Goal: Information Seeking & Learning: Learn about a topic

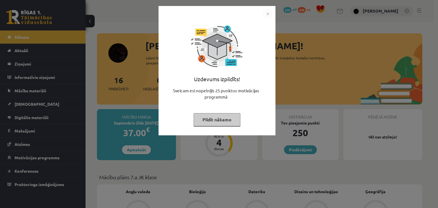
click at [266, 13] on img "Close" at bounding box center [267, 13] width 9 height 9
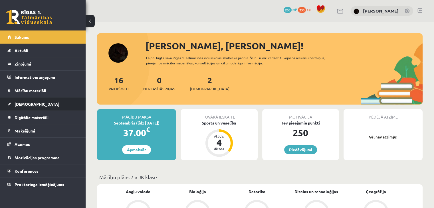
click at [39, 101] on link "[DEMOGRAPHIC_DATA]" at bounding box center [42, 104] width 71 height 13
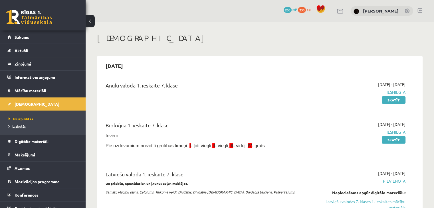
click at [18, 125] on span "Izlabotās" at bounding box center [17, 126] width 17 height 5
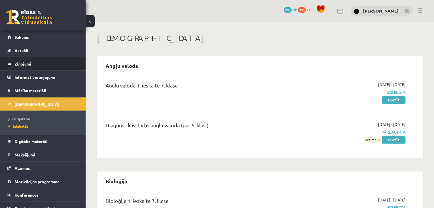
click at [34, 62] on legend "Ziņojumi 0" at bounding box center [47, 63] width 64 height 13
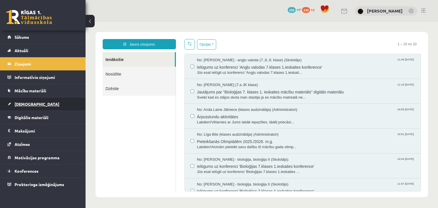
click at [46, 108] on link "[DEMOGRAPHIC_DATA]" at bounding box center [42, 104] width 71 height 13
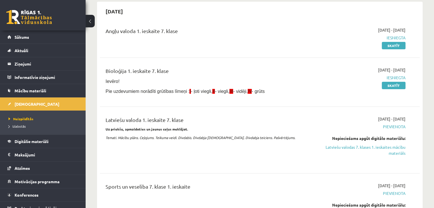
scroll to position [86, 0]
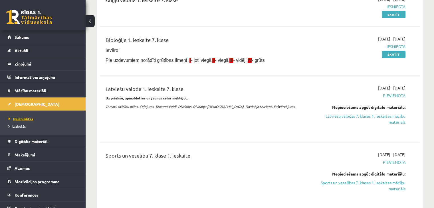
click at [28, 117] on span "Neizpildītās" at bounding box center [21, 119] width 25 height 5
click at [348, 117] on link "Latviešu valodas 7. klases 1. ieskaites mācību materiāls" at bounding box center [358, 119] width 94 height 12
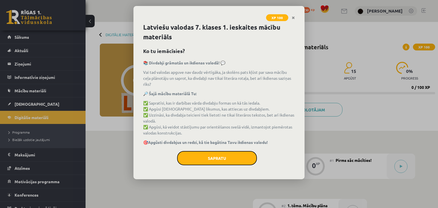
click at [213, 157] on button "Sapratu" at bounding box center [217, 158] width 80 height 14
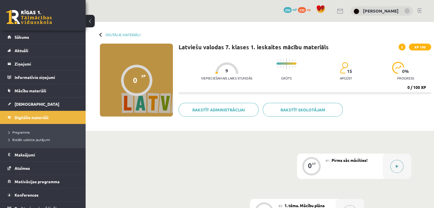
click at [390, 170] on div at bounding box center [396, 166] width 29 height 25
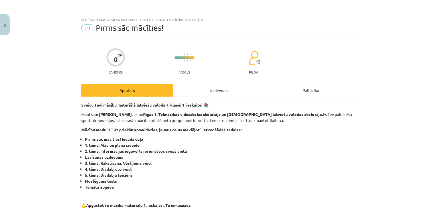
click at [201, 86] on div "Uzdevums" at bounding box center [219, 90] width 92 height 13
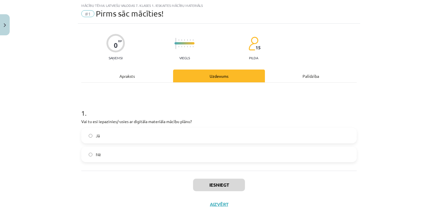
click at [157, 136] on label "Jā" at bounding box center [219, 136] width 274 height 14
click at [207, 179] on button "Iesniegt" at bounding box center [219, 185] width 52 height 13
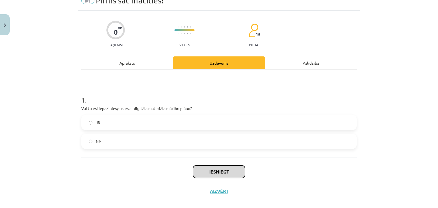
scroll to position [34, 0]
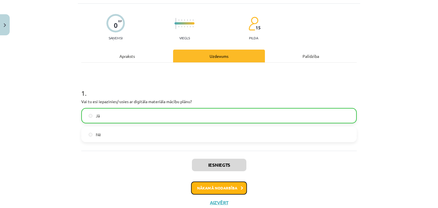
click at [209, 186] on button "Nākamā nodarbība" at bounding box center [219, 188] width 56 height 13
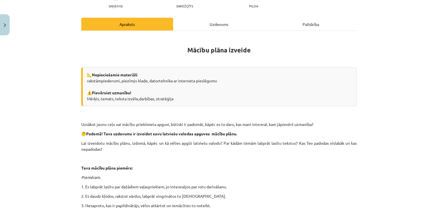
scroll to position [14, 0]
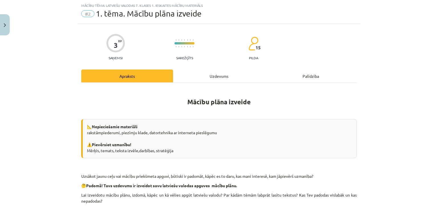
click at [205, 86] on div "Mācību plāna izveide 📐 Nepieciešamie materiāli rakstāmpiederumi, piezīmju klade…" at bounding box center [218, 184] width 275 height 202
click at [203, 75] on div "Uzdevums" at bounding box center [219, 76] width 92 height 13
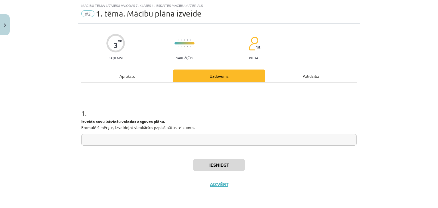
drag, startPoint x: 92, startPoint y: 123, endPoint x: 206, endPoint y: 129, distance: 114.8
click at [206, 129] on div "3 XP Saņemsi Sarežģīts 15 pilda Apraksts Uzdevums Palīdzība 1 . Izveido savu la…" at bounding box center [219, 109] width 282 height 171
copy p "Izveido savu latviešu valodas apguves plānu. Formulē 4 mērķus, izveidojot vienk…"
click at [109, 140] on input "text" at bounding box center [218, 140] width 275 height 12
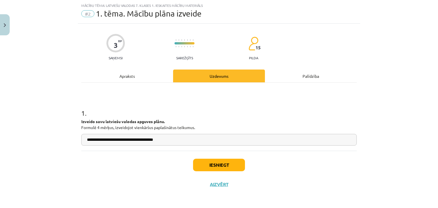
click at [145, 138] on input "**********" at bounding box center [218, 140] width 275 height 12
click at [146, 139] on input "**********" at bounding box center [218, 140] width 275 height 12
click at [170, 135] on input "**********" at bounding box center [218, 140] width 275 height 12
click at [151, 140] on input "**********" at bounding box center [218, 140] width 275 height 12
click at [197, 141] on input "**********" at bounding box center [218, 140] width 275 height 12
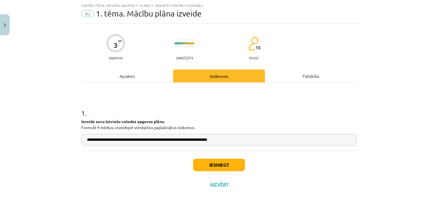
click at [184, 143] on input "**********" at bounding box center [218, 140] width 275 height 12
click at [197, 142] on input "**********" at bounding box center [218, 140] width 275 height 12
click at [250, 140] on input "**********" at bounding box center [218, 140] width 275 height 12
click at [233, 140] on input "**********" at bounding box center [218, 140] width 275 height 12
click at [234, 140] on input "**********" at bounding box center [218, 140] width 275 height 12
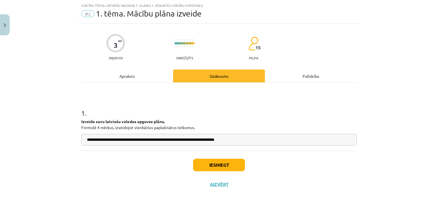
click at [254, 136] on input "**********" at bounding box center [218, 140] width 275 height 12
type input "**********"
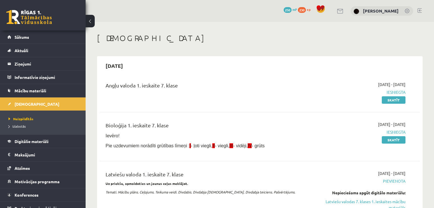
scroll to position [84, 0]
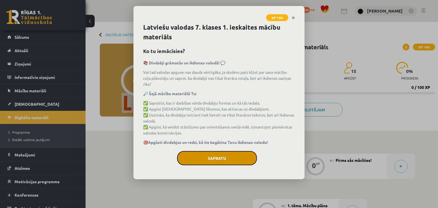
click at [208, 156] on button "Sapratu" at bounding box center [217, 158] width 80 height 14
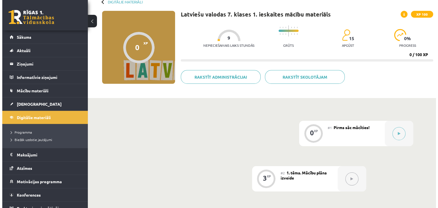
scroll to position [57, 0]
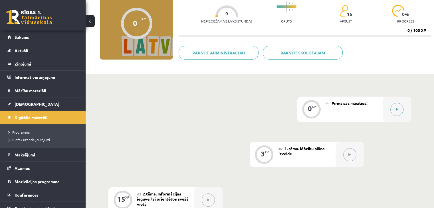
click at [394, 113] on button at bounding box center [396, 109] width 13 height 13
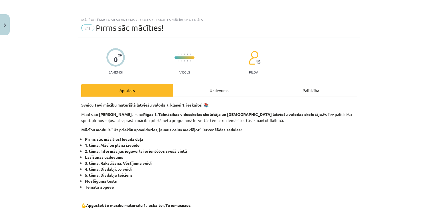
click at [231, 88] on div "Uzdevums" at bounding box center [219, 90] width 92 height 13
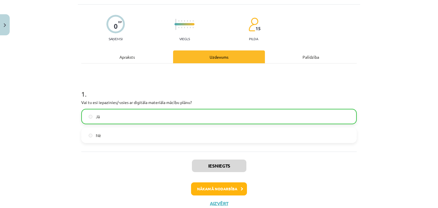
scroll to position [43, 0]
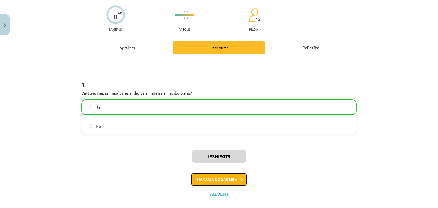
click at [220, 180] on button "Nākamā nodarbība" at bounding box center [219, 179] width 56 height 13
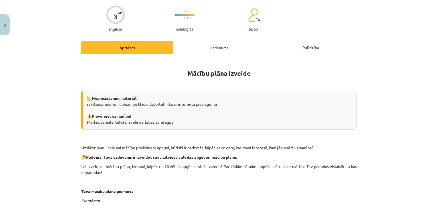
scroll to position [14, 0]
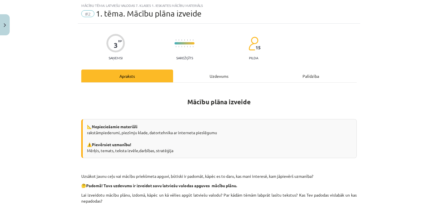
click at [222, 68] on div "3 XP Saņemsi Sarežģīts 15 pilda Apraksts Uzdevums Palīdzība Mācību plāna izveid…" at bounding box center [219, 176] width 282 height 305
click at [220, 75] on div "Uzdevums" at bounding box center [219, 76] width 92 height 13
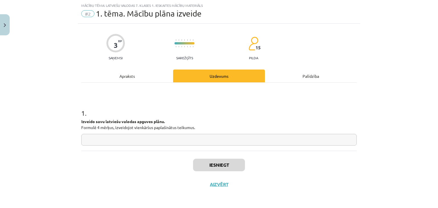
click at [188, 141] on input "text" at bounding box center [218, 140] width 275 height 12
type input "*"
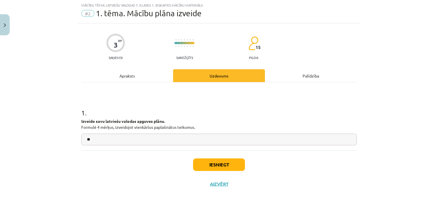
type input "*"
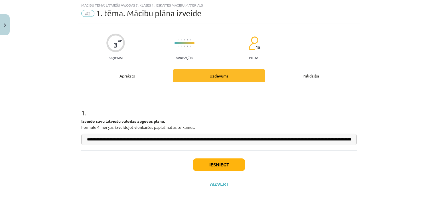
scroll to position [0, 124]
drag, startPoint x: 335, startPoint y: 139, endPoint x: 360, endPoint y: 141, distance: 25.2
click at [360, 141] on div "**********" at bounding box center [219, 104] width 438 height 208
click at [325, 140] on input "**********" at bounding box center [218, 140] width 275 height 12
click at [328, 139] on input "**********" at bounding box center [218, 140] width 275 height 12
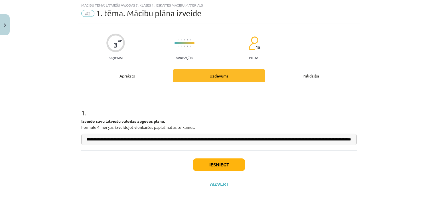
scroll to position [0, 145]
drag, startPoint x: 340, startPoint y: 139, endPoint x: 360, endPoint y: 140, distance: 19.4
click at [360, 140] on div "**********" at bounding box center [219, 104] width 438 height 208
click at [327, 142] on input "**********" at bounding box center [218, 140] width 275 height 12
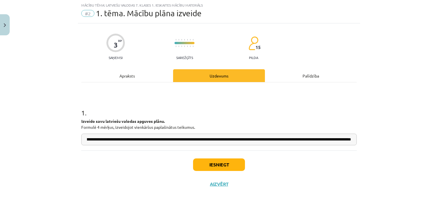
click at [351, 137] on input "**********" at bounding box center [218, 140] width 275 height 12
drag, startPoint x: 284, startPoint y: 145, endPoint x: 393, endPoint y: 134, distance: 109.7
click at [393, 134] on div "**********" at bounding box center [219, 104] width 438 height 208
click at [350, 138] on input "**********" at bounding box center [218, 140] width 275 height 12
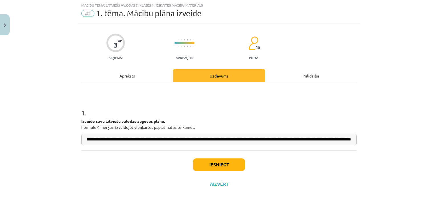
scroll to position [0, 233]
click at [163, 141] on input "**********" at bounding box center [218, 140] width 275 height 12
drag, startPoint x: 335, startPoint y: 138, endPoint x: 382, endPoint y: 146, distance: 47.6
click at [382, 146] on div "**********" at bounding box center [219, 104] width 438 height 208
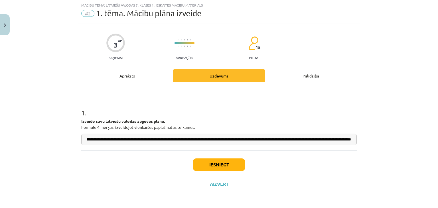
click at [350, 139] on input "**********" at bounding box center [218, 140] width 275 height 12
drag, startPoint x: 306, startPoint y: 138, endPoint x: 393, endPoint y: 140, distance: 87.0
click at [393, 140] on div "**********" at bounding box center [219, 104] width 438 height 208
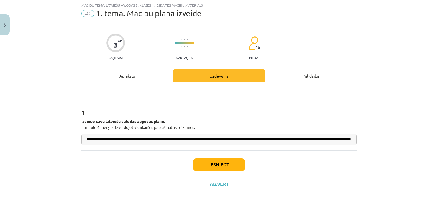
click at [355, 142] on div "**********" at bounding box center [219, 108] width 282 height 171
click at [348, 140] on input "**********" at bounding box center [218, 140] width 275 height 12
drag, startPoint x: 349, startPoint y: 139, endPoint x: 366, endPoint y: 138, distance: 16.9
click at [366, 138] on div "**********" at bounding box center [219, 104] width 438 height 208
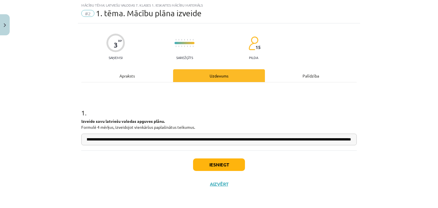
scroll to position [0, 243]
drag, startPoint x: 349, startPoint y: 140, endPoint x: 353, endPoint y: 140, distance: 3.4
click at [361, 139] on div "**********" at bounding box center [219, 104] width 438 height 208
click at [349, 139] on input "**********" at bounding box center [218, 140] width 275 height 12
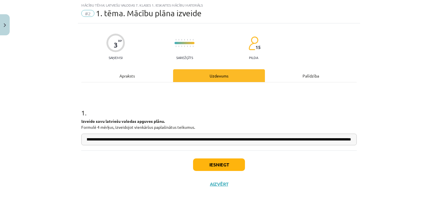
drag, startPoint x: 357, startPoint y: 141, endPoint x: 360, endPoint y: 139, distance: 4.3
click at [370, 141] on div "**********" at bounding box center [219, 104] width 438 height 208
click at [351, 139] on input "**********" at bounding box center [218, 140] width 275 height 12
drag, startPoint x: 349, startPoint y: 140, endPoint x: 335, endPoint y: 143, distance: 14.1
click at [335, 143] on input "**********" at bounding box center [218, 140] width 275 height 12
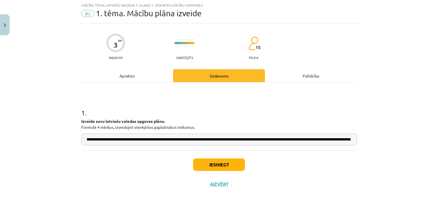
scroll to position [0, 296]
drag, startPoint x: 338, startPoint y: 139, endPoint x: 362, endPoint y: 138, distance: 23.7
click at [368, 139] on div "**********" at bounding box center [219, 104] width 438 height 208
click at [352, 140] on input "**********" at bounding box center [218, 140] width 275 height 12
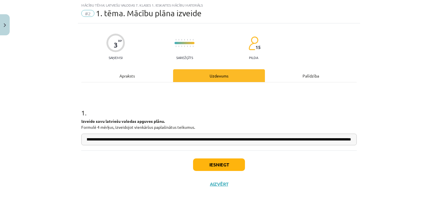
drag, startPoint x: 333, startPoint y: 137, endPoint x: 366, endPoint y: 141, distance: 33.3
click at [368, 142] on div "**********" at bounding box center [219, 104] width 438 height 208
click at [348, 139] on input "**********" at bounding box center [218, 140] width 275 height 12
click at [351, 141] on input "**********" at bounding box center [218, 140] width 275 height 12
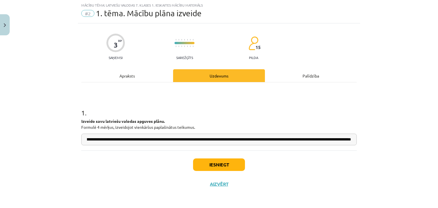
type input "**********"
drag, startPoint x: 309, startPoint y: 142, endPoint x: 419, endPoint y: 155, distance: 110.5
click at [421, 156] on div "**********" at bounding box center [219, 104] width 438 height 208
click at [339, 141] on input "**********" at bounding box center [218, 140] width 275 height 12
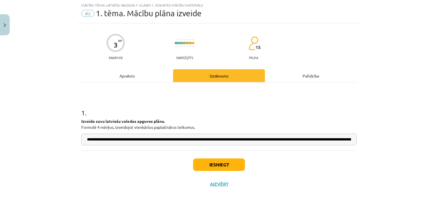
click at [255, 135] on div "**********" at bounding box center [218, 122] width 275 height 46
drag, startPoint x: 258, startPoint y: 139, endPoint x: 425, endPoint y: 145, distance: 166.6
click at [430, 143] on div "**********" at bounding box center [219, 104] width 438 height 208
click at [358, 157] on div "**********" at bounding box center [219, 104] width 438 height 208
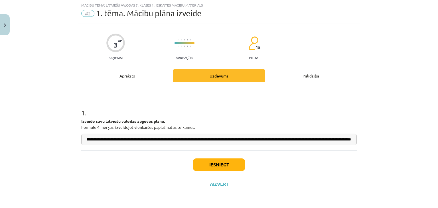
scroll to position [0, 0]
click at [210, 164] on button "Iesniegt" at bounding box center [219, 165] width 52 height 13
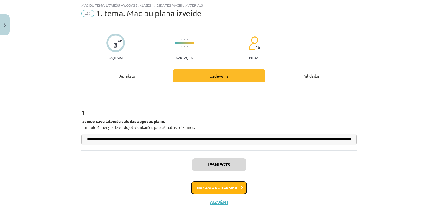
click at [218, 186] on button "Nākamā nodarbība" at bounding box center [219, 187] width 56 height 13
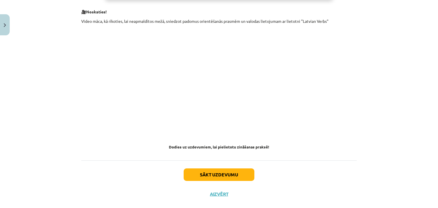
scroll to position [327, 0]
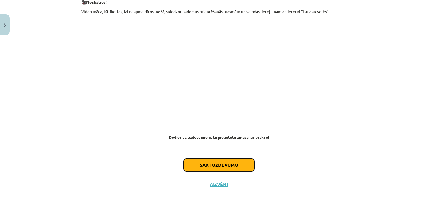
click at [219, 163] on button "Sākt uzdevumu" at bounding box center [219, 165] width 71 height 13
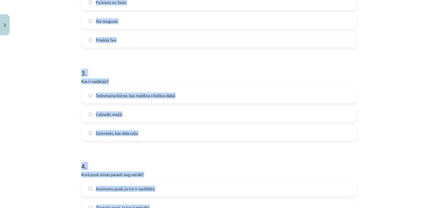
scroll to position [442, 0]
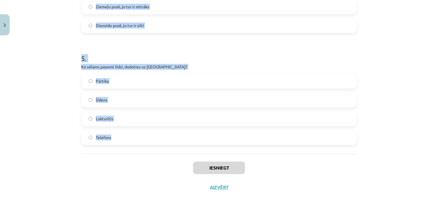
drag, startPoint x: 74, startPoint y: 115, endPoint x: 157, endPoint y: 151, distance: 91.2
click at [157, 151] on div "Mācību tēma: Latviešu valodas 7. klases 1. ieskaites mācību materiāls #3 2.tēma…" at bounding box center [219, 104] width 438 height 208
copy form "1 . Kuras konjugācijas vārds ir "noklīst"? 1. konjugācijas  2. konjugācijas  3.…"
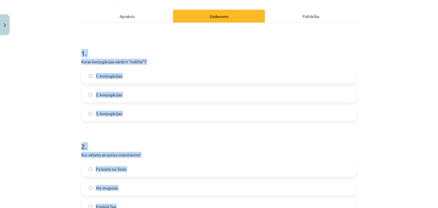
scroll to position [0, 0]
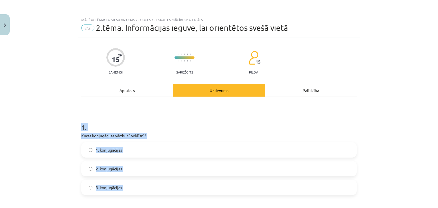
click at [66, 143] on div "Mācību tēma: Latviešu valodas 7. klases 1. ieskaites mācību materiāls #3 2.tēma…" at bounding box center [219, 104] width 438 height 208
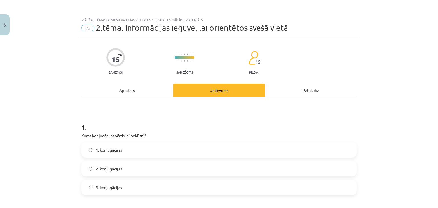
click at [125, 185] on label "3. konjugācijas" at bounding box center [219, 187] width 274 height 14
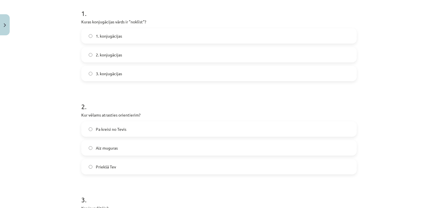
scroll to position [171, 0]
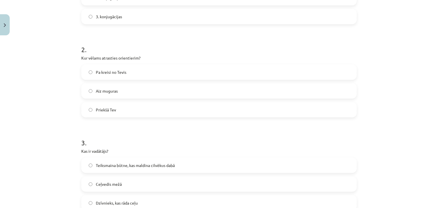
click at [102, 109] on span "Priekšā Tev" at bounding box center [106, 110] width 20 height 6
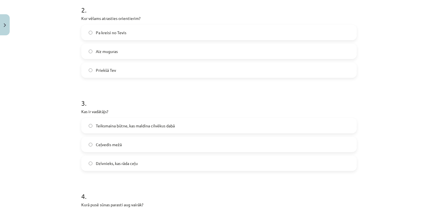
scroll to position [228, 0]
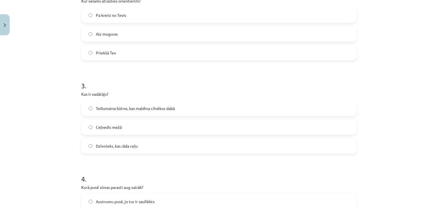
click at [101, 107] on span "Teiksmaina būtne, kas maldina cilvēkus dabā" at bounding box center [135, 109] width 79 height 6
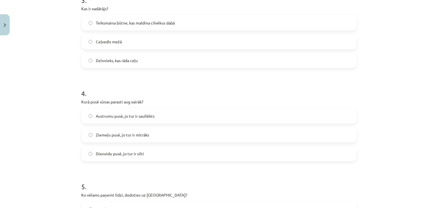
scroll to position [342, 0]
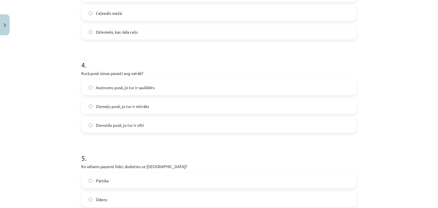
click at [102, 102] on label "Ziemeļu pusē, jo tur ir mitrāks" at bounding box center [219, 106] width 274 height 14
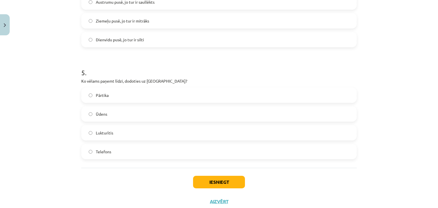
click at [109, 95] on label "Pārtika" at bounding box center [219, 95] width 274 height 14
click at [104, 113] on span "Ūdens" at bounding box center [101, 114] width 11 height 6
click at [104, 98] on label "Pārtika" at bounding box center [219, 95] width 274 height 14
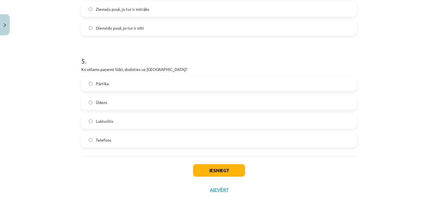
scroll to position [445, 0]
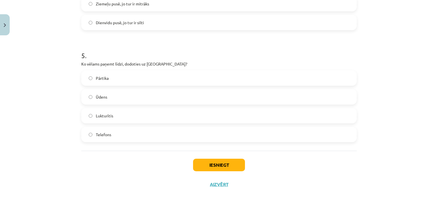
click at [112, 116] on label "Lukturītis" at bounding box center [219, 116] width 274 height 14
click at [119, 134] on label "Telefons" at bounding box center [219, 134] width 274 height 14
drag, startPoint x: 204, startPoint y: 165, endPoint x: 153, endPoint y: 116, distance: 70.8
drag, startPoint x: 153, startPoint y: 116, endPoint x: 182, endPoint y: 152, distance: 47.0
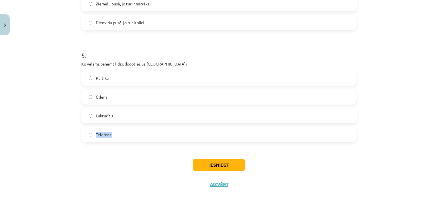
click at [206, 165] on button "Iesniegt" at bounding box center [219, 165] width 52 height 13
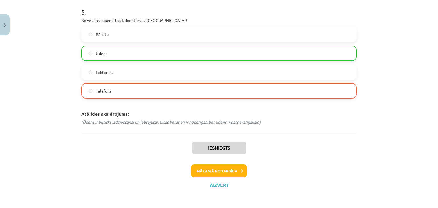
scroll to position [489, 0]
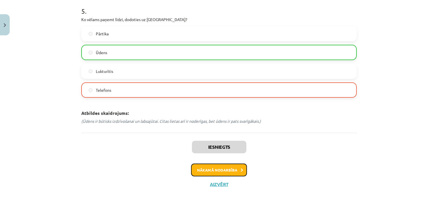
click at [212, 171] on button "Nākamā nodarbība" at bounding box center [219, 170] width 56 height 13
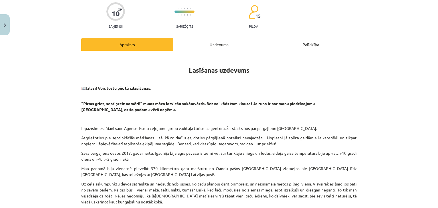
scroll to position [42, 0]
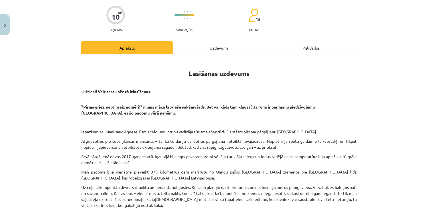
click at [200, 50] on div "Uzdevums" at bounding box center [219, 47] width 92 height 13
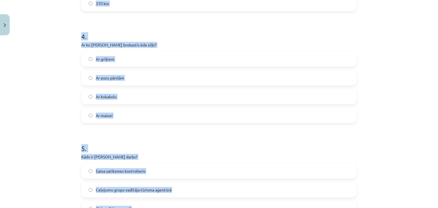
scroll to position [520, 0]
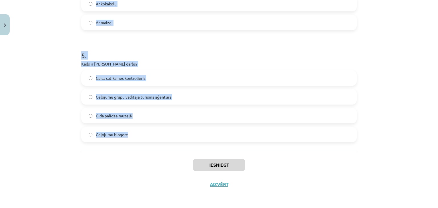
drag, startPoint x: 73, startPoint y: 60, endPoint x: 181, endPoint y: 134, distance: 131.0
click at [181, 134] on div "Mācību tēma: Latviešu valodas 7. klases 1. ieskaites mācību materiāls #4 Lasīša…" at bounding box center [219, 104] width 438 height 208
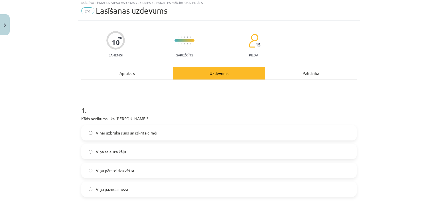
scroll to position [0, 0]
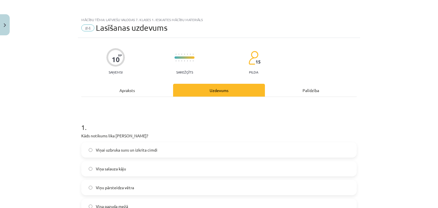
click at [64, 73] on div "Mācību tēma: Latviešu valodas 7. klases 1. ieskaites mācību materiāls #4 Lasīša…" at bounding box center [219, 104] width 438 height 208
click at [122, 92] on div "Apraksts" at bounding box center [127, 90] width 92 height 13
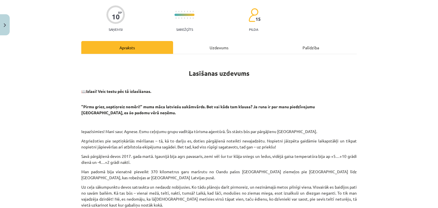
scroll to position [71, 0]
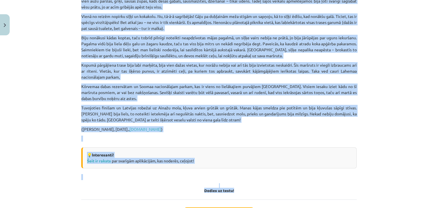
scroll to position [527, 0]
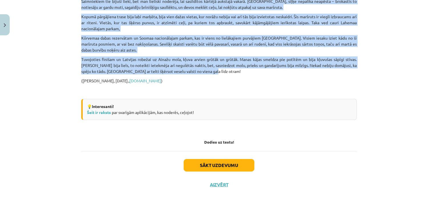
drag, startPoint x: 75, startPoint y: 59, endPoint x: 218, endPoint y: 71, distance: 142.8
click at [70, 62] on div "Mācību tēma: Latviešu valodas 7. klases 1. ieskaites mācību materiāls #4 Lasīša…" at bounding box center [219, 104] width 438 height 208
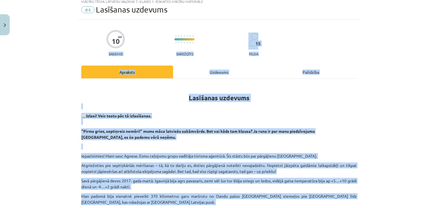
scroll to position [14, 0]
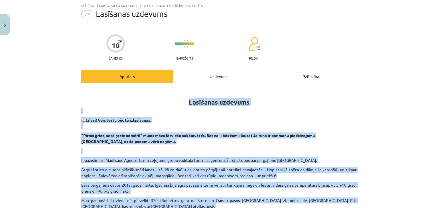
drag, startPoint x: 179, startPoint y: 79, endPoint x: 140, endPoint y: 86, distance: 39.6
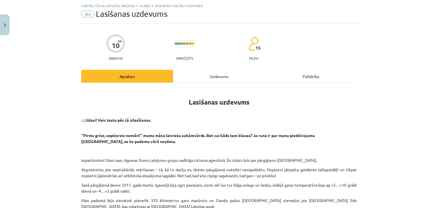
click at [217, 77] on div "Uzdevums" at bounding box center [219, 76] width 92 height 13
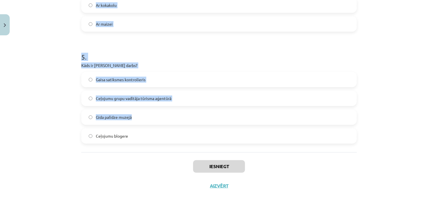
scroll to position [520, 0]
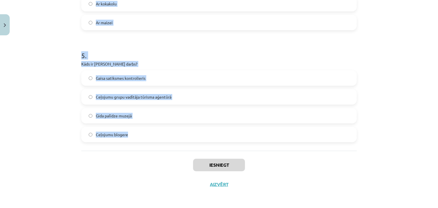
drag, startPoint x: 77, startPoint y: 53, endPoint x: 216, endPoint y: 134, distance: 160.9
click at [216, 134] on div "Mācību tēma: Latviešu valodas 7. klases 1. ieskaites mācību materiāls #4 Lasīša…" at bounding box center [219, 104] width 438 height 208
copy form "1 . Kāds notikums lika Agnesei raudāt? Viņai uzbruka suns un izkrita cimdi Viņa…"
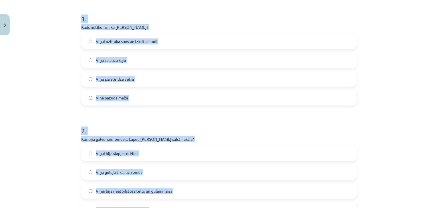
scroll to position [0, 0]
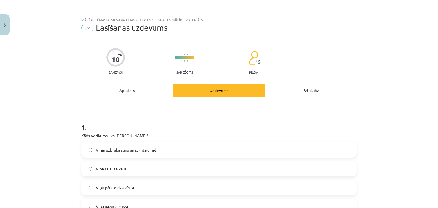
click at [125, 95] on div "Apraksts" at bounding box center [127, 90] width 92 height 13
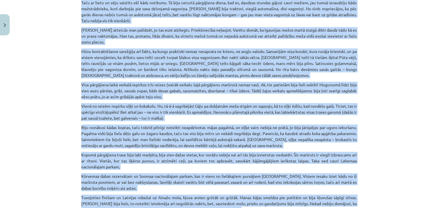
scroll to position [527, 0]
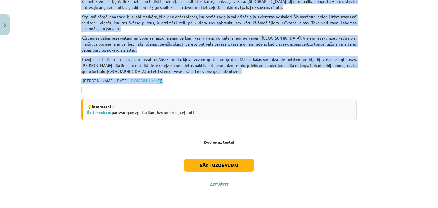
drag, startPoint x: 96, startPoint y: 68, endPoint x: 218, endPoint y: 86, distance: 123.9
click at [218, 86] on div "Mācību tēma: Latviešu valodas 7. klases 1. ieskaites mācību materiāls #4 Lasīša…" at bounding box center [219, 104] width 438 height 208
copy div "📖 Izlasi! Veic testu pēc tā izlasīšanas. "Pirms griez, septiņreiz nomēri!" mums…"
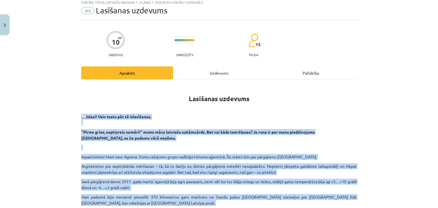
scroll to position [0, 0]
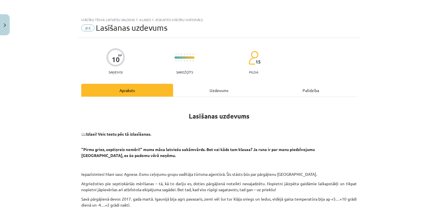
click at [230, 86] on div "Uzdevums" at bounding box center [219, 90] width 92 height 13
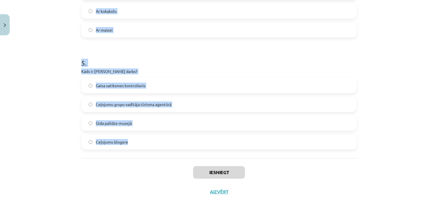
scroll to position [520, 0]
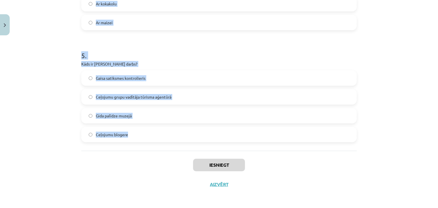
drag, startPoint x: 65, startPoint y: 109, endPoint x: 149, endPoint y: 144, distance: 91.0
click at [149, 144] on div "Mācību tēma: Latviešu valodas 7. klases 1. ieskaites mācību materiāls #4 Lasīša…" at bounding box center [219, 104] width 438 height 208
copy form "1 . Kāds notikums lika Agnesei raudāt? Viņai uzbruka suns un izkrita cimdi Viņa…"
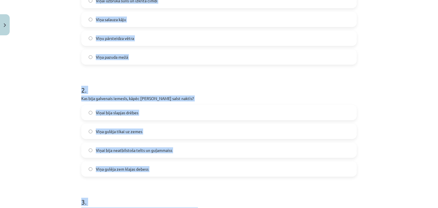
click at [68, 92] on div "Mācību tēma: Latviešu valodas 7. klases 1. ieskaites mācību materiāls #4 Lasīša…" at bounding box center [219, 104] width 438 height 208
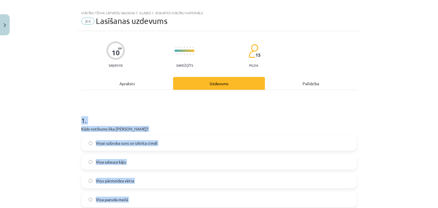
click at [70, 94] on div "Mācību tēma: Latviešu valodas 7. klases 1. ieskaites mācību materiāls #4 Lasīša…" at bounding box center [219, 104] width 438 height 208
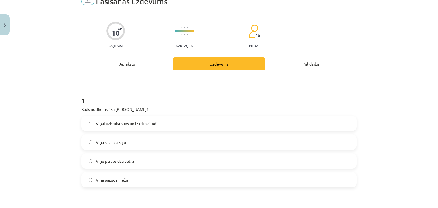
scroll to position [35, 0]
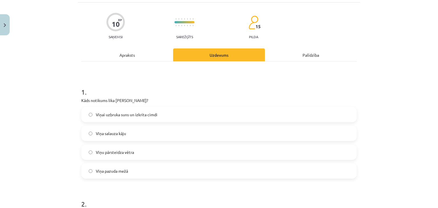
click at [111, 113] on span "Viņai uzbruka suns un izkrita cimdi" at bounding box center [127, 115] width 62 height 6
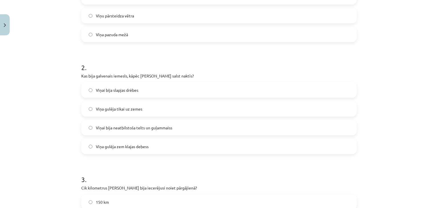
scroll to position [206, 0]
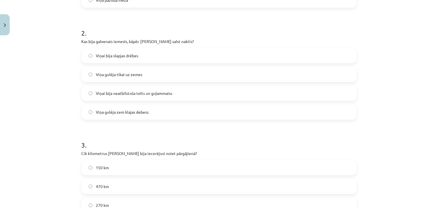
click at [111, 89] on label "Viņai bija neatbilstoša telts un guļammaiss" at bounding box center [219, 93] width 274 height 14
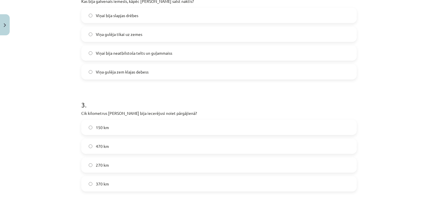
scroll to position [292, 0]
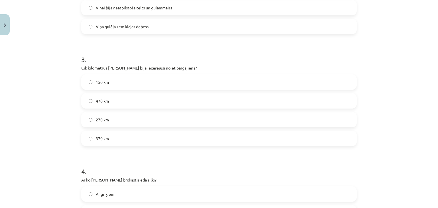
click at [136, 132] on label "370 km" at bounding box center [219, 138] width 274 height 14
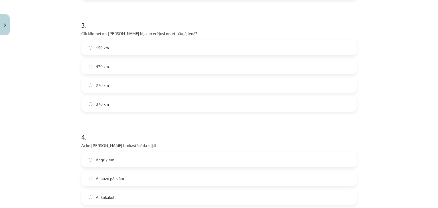
scroll to position [406, 0]
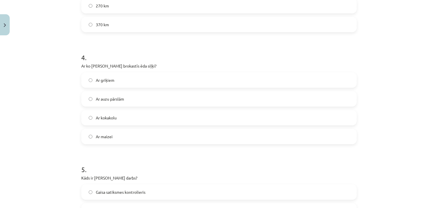
click at [103, 131] on label "Ar maizei" at bounding box center [219, 136] width 274 height 14
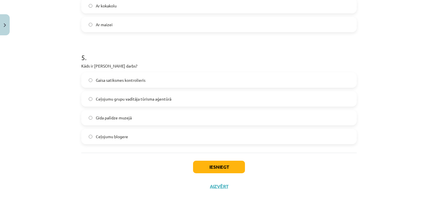
scroll to position [520, 0]
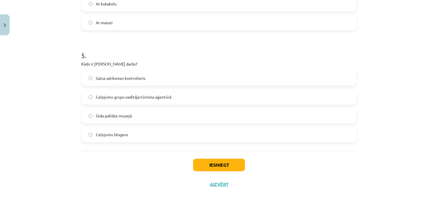
click at [125, 96] on span "Ceļojumu grupu vadītāja tūrisma aģentūrā" at bounding box center [134, 97] width 76 height 6
click at [203, 167] on button "Iesniegt" at bounding box center [219, 165] width 52 height 13
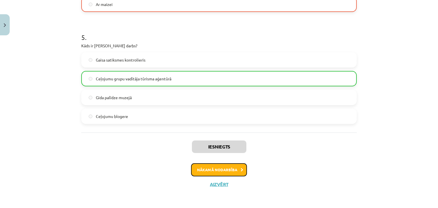
click at [216, 168] on button "Nākamā nodarbība" at bounding box center [219, 169] width 56 height 13
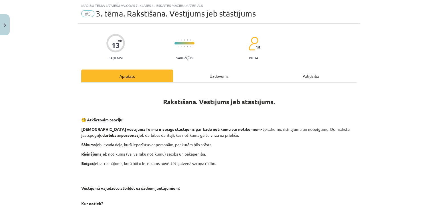
scroll to position [71, 0]
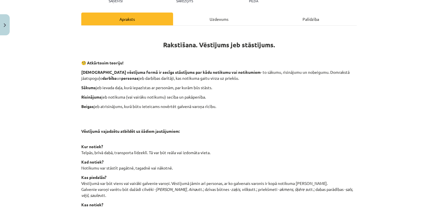
click at [194, 19] on div "Uzdevums" at bounding box center [219, 19] width 92 height 13
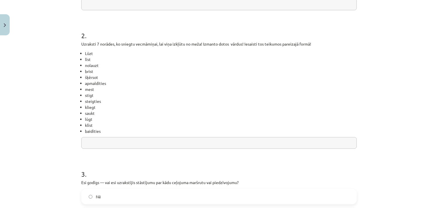
scroll to position [196, 0]
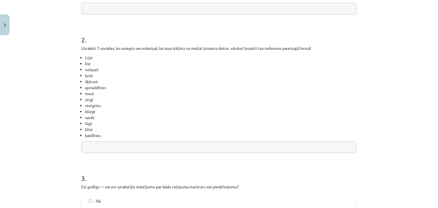
click at [132, 144] on input "text" at bounding box center [218, 147] width 275 height 12
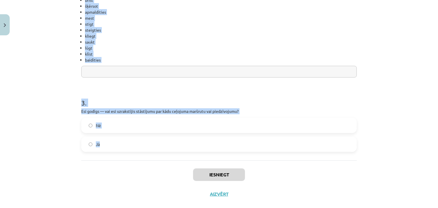
scroll to position [281, 0]
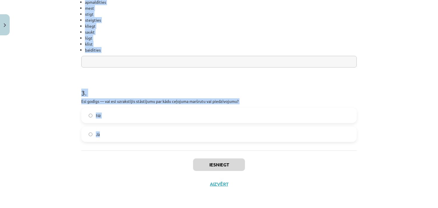
drag, startPoint x: 76, startPoint y: 66, endPoint x: 196, endPoint y: 139, distance: 140.6
click at [196, 139] on div "Mācību tēma: Latviešu valodas 7. klases 1. ieskaites mācību materiāls #5 3. tēm…" at bounding box center [219, 104] width 438 height 208
copy form "1 . Ieraksti atbildes uz jautājumiem pēc teksta izlasīšanas, veido pilnu teikum…"
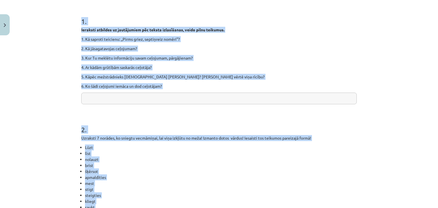
scroll to position [82, 0]
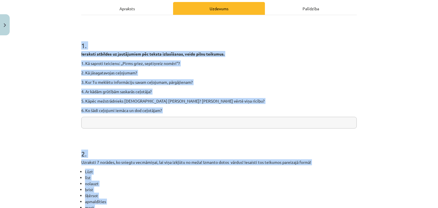
click at [143, 65] on p "1. Kā saproti teicienu: ,,Pirms griez, septiņreiz nomēri’’?" at bounding box center [218, 63] width 275 height 6
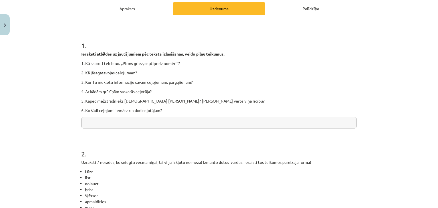
click at [127, 119] on input "text" at bounding box center [218, 123] width 275 height 12
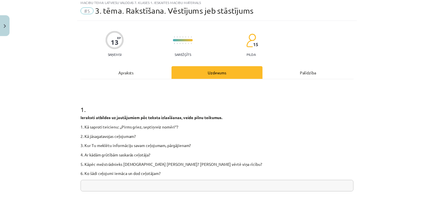
scroll to position [29, 0]
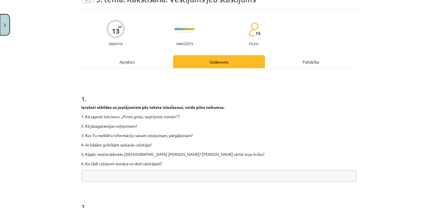
click at [2, 18] on button "Close" at bounding box center [5, 24] width 10 height 21
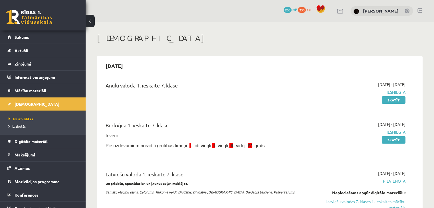
scroll to position [84, 0]
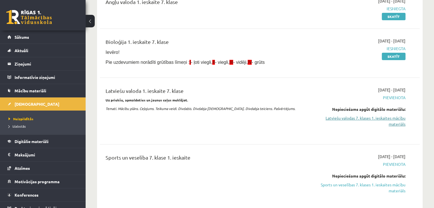
click at [358, 117] on link "Latviešu valodas 7. klases 1. ieskaites mācību materiāls" at bounding box center [358, 121] width 94 height 12
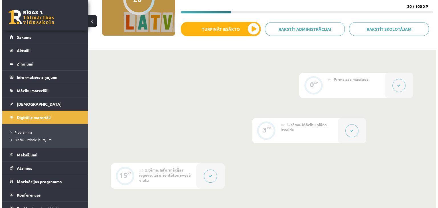
scroll to position [86, 0]
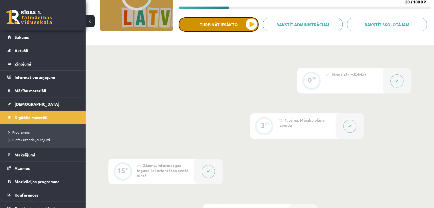
click at [232, 25] on button "Turpināt iesākto" at bounding box center [219, 24] width 80 height 14
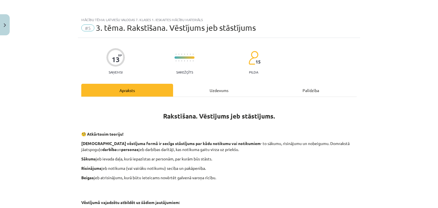
click at [213, 93] on div "Uzdevums" at bounding box center [219, 90] width 92 height 13
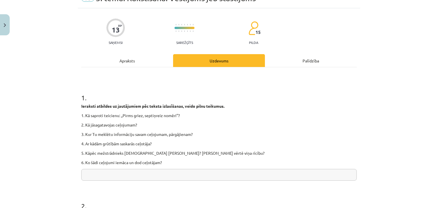
scroll to position [71, 0]
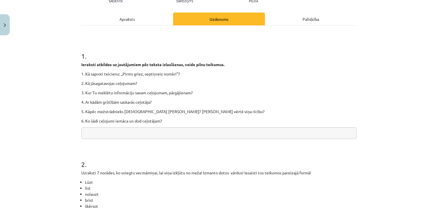
click at [116, 20] on div "Apraksts" at bounding box center [127, 19] width 92 height 13
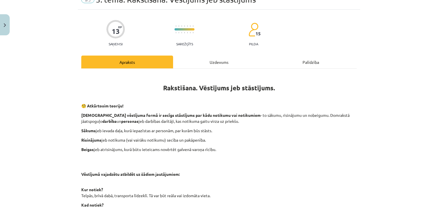
scroll to position [0, 0]
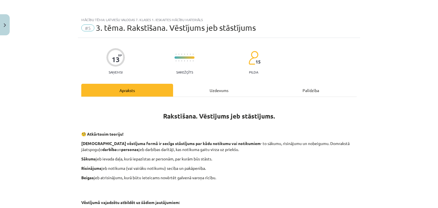
click at [189, 85] on div "Uzdevums" at bounding box center [219, 90] width 92 height 13
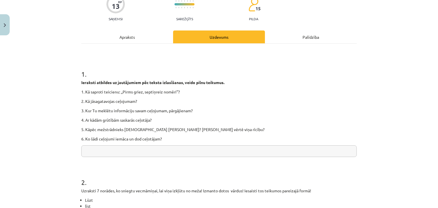
scroll to position [25, 0]
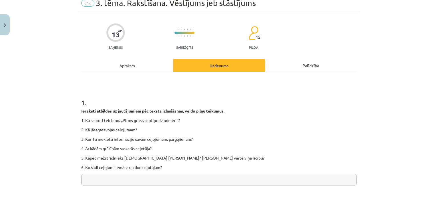
click at [127, 69] on div "Apraksts" at bounding box center [127, 65] width 92 height 13
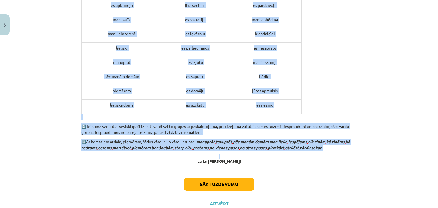
scroll to position [605, 0]
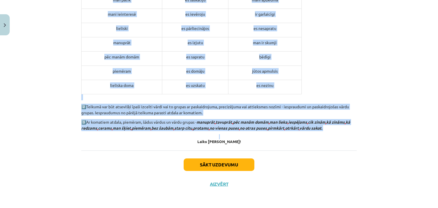
drag, startPoint x: 72, startPoint y: 123, endPoint x: 192, endPoint y: 123, distance: 120.3
click at [195, 125] on div "Mācību tēma: Latviešu valodas 7. klases 1. ieskaites mācību materiāls #5 3. tēm…" at bounding box center [219, 104] width 438 height 208
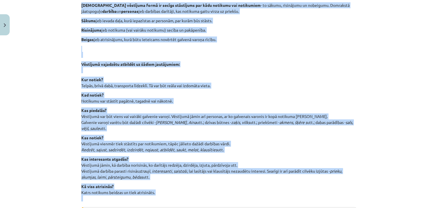
scroll to position [92, 0]
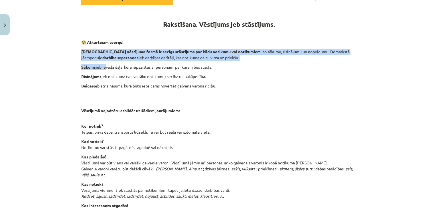
drag, startPoint x: 78, startPoint y: 53, endPoint x: 102, endPoint y: 62, distance: 25.9
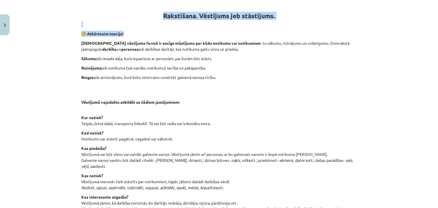
scroll to position [6, 0]
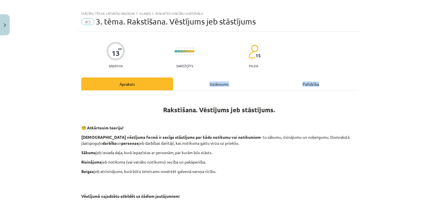
drag, startPoint x: 115, startPoint y: 24, endPoint x: 182, endPoint y: 89, distance: 93.4
click at [179, 102] on h1 "Rakstīšana. Vēstījums jeb stāstījums." at bounding box center [218, 105] width 275 height 18
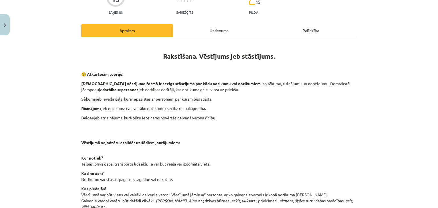
scroll to position [63, 0]
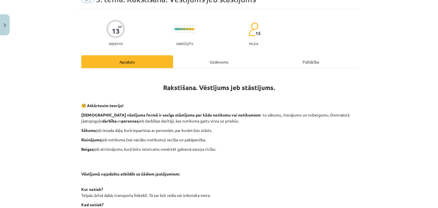
click at [202, 58] on div "Uzdevums" at bounding box center [219, 61] width 92 height 13
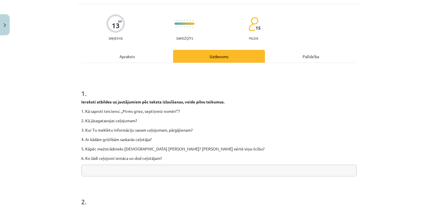
scroll to position [43, 0]
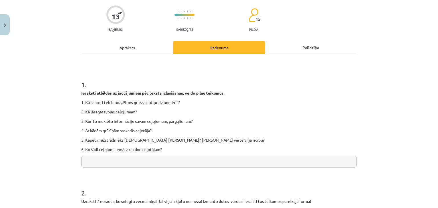
click at [121, 46] on div "Apraksts" at bounding box center [127, 47] width 92 height 13
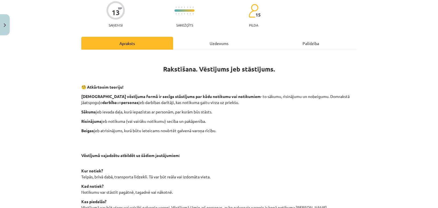
scroll to position [14, 0]
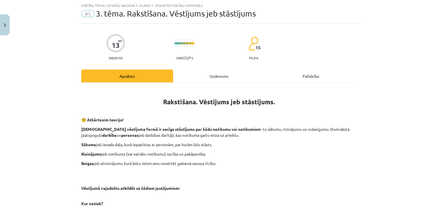
click at [202, 72] on div "Uzdevums" at bounding box center [219, 76] width 92 height 13
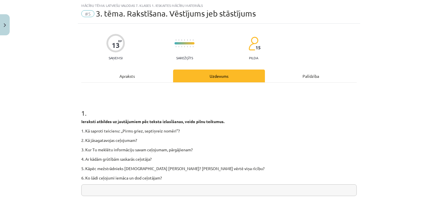
click at [128, 189] on input "text" at bounding box center [218, 190] width 275 height 12
paste input "**********"
click at [105, 194] on input "**********" at bounding box center [218, 190] width 275 height 12
click at [160, 191] on input "**********" at bounding box center [218, 190] width 275 height 12
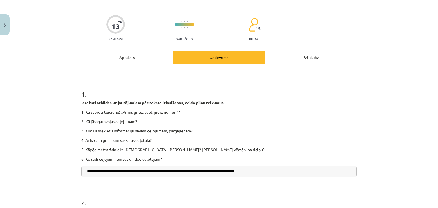
scroll to position [43, 0]
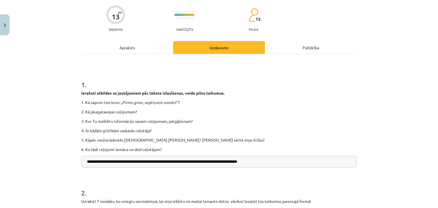
click at [105, 162] on input "**********" at bounding box center [218, 162] width 275 height 12
type input "**********"
click at [138, 105] on div "Ieraksti atbildes uz jautājumiem pēc teksta izlasīšanas, veido pilnu teikumus. …" at bounding box center [218, 121] width 275 height 62
click at [175, 104] on p "1. Kā saproti teicienu: ,,Pirms griez, septiņreiz nomēri’’?" at bounding box center [218, 103] width 275 height 6
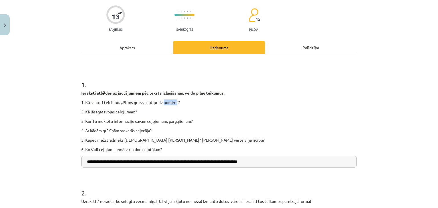
drag, startPoint x: 176, startPoint y: 102, endPoint x: 161, endPoint y: 104, distance: 14.6
click at [161, 104] on p "1. Kā saproti teicienu: ,,Pirms griez, septiņreiz nomēri’’?" at bounding box center [218, 103] width 275 height 6
drag, startPoint x: 176, startPoint y: 102, endPoint x: 173, endPoint y: 105, distance: 4.5
click at [173, 105] on p "1. Kā saproti teicienu: ,,Pirms griez, septiņreiz nomēri’’?" at bounding box center [218, 103] width 275 height 6
click at [167, 142] on p "5. Kāpēc mežstrādnieks nepalīdzēja Agnesei? Kā Tu vērtē viņa rīcību?" at bounding box center [218, 140] width 275 height 6
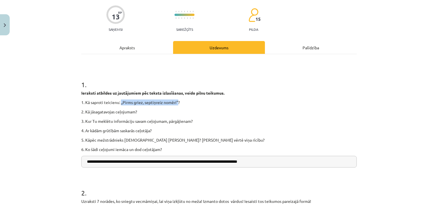
drag, startPoint x: 118, startPoint y: 104, endPoint x: 176, endPoint y: 104, distance: 57.6
click at [176, 104] on p "1. Kā saproti teicienu: ,,Pirms griez, septiņreiz nomēri’’?" at bounding box center [218, 103] width 275 height 6
click at [196, 133] on p "4. Ar kādām grūtībām saskarās ceļotāja?" at bounding box center [218, 131] width 275 height 6
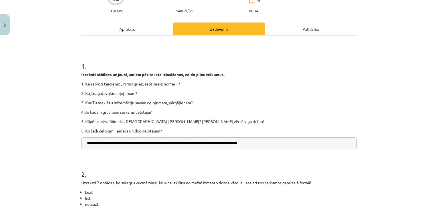
scroll to position [71, 0]
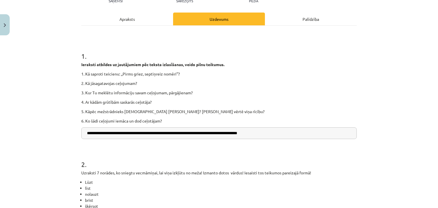
click at [132, 28] on div "**********" at bounding box center [218, 193] width 275 height 335
click at [129, 22] on div "Apraksts" at bounding box center [127, 19] width 92 height 13
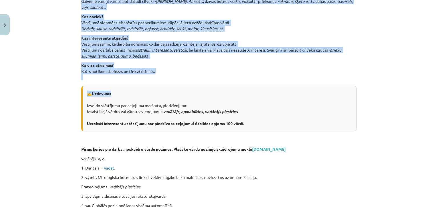
scroll to position [242, 0]
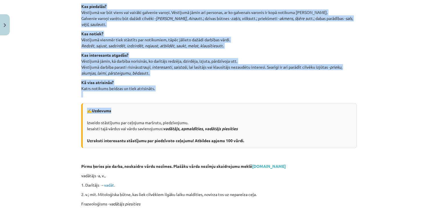
drag, startPoint x: 75, startPoint y: 66, endPoint x: 157, endPoint y: 89, distance: 85.4
click at [157, 89] on div "Mācību tēma: Latviešu valodas 7. klases 1. ieskaites mācību materiāls #5 3. tēm…" at bounding box center [219, 104] width 438 height 208
copy div "Vēstījumā vajadzētu atbildēt uz šādiem jautājumiem: Kur notiek? Telpās, brīvā d…"
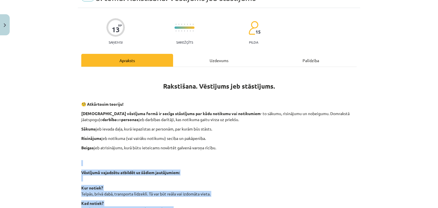
scroll to position [0, 0]
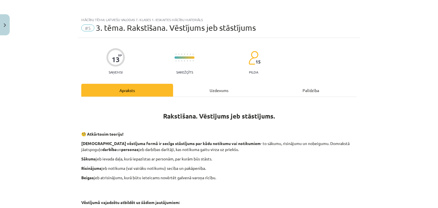
click at [199, 90] on div "Uzdevums" at bounding box center [219, 90] width 92 height 13
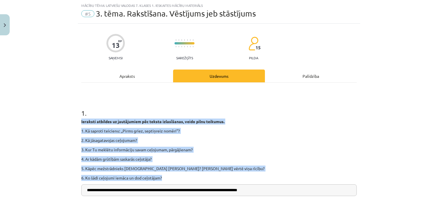
drag, startPoint x: 72, startPoint y: 117, endPoint x: 212, endPoint y: 178, distance: 152.5
click at [212, 178] on div "**********" at bounding box center [219, 104] width 438 height 208
copy div "Ieraksti atbildes uz jautājumiem pēc teksta izlasīšanas, veido pilnu teikumus. …"
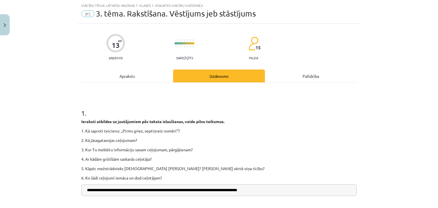
click at [137, 71] on div "Apraksts" at bounding box center [127, 76] width 92 height 13
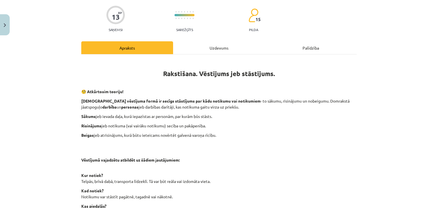
scroll to position [0, 0]
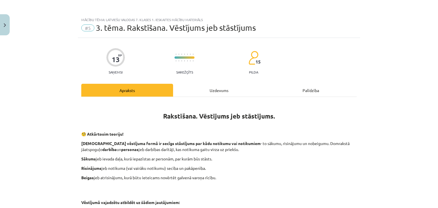
click at [190, 87] on div "Uzdevums" at bounding box center [219, 90] width 92 height 13
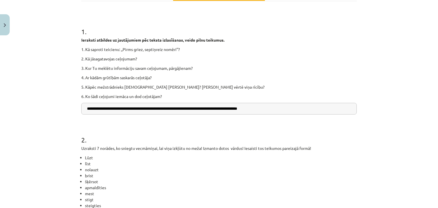
scroll to position [100, 0]
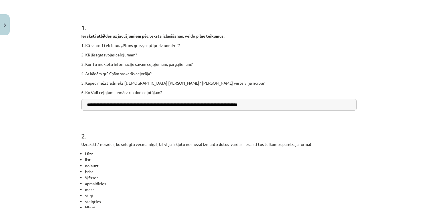
drag, startPoint x: 290, startPoint y: 110, endPoint x: 90, endPoint y: 102, distance: 200.0
click at [90, 102] on input "**********" at bounding box center [218, 105] width 275 height 12
paste input "**********"
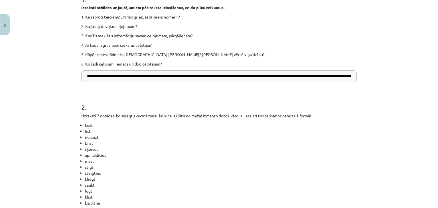
scroll to position [0, 121]
drag, startPoint x: 309, startPoint y: 71, endPoint x: 409, endPoint y: 95, distance: 102.7
click at [409, 95] on div "**********" at bounding box center [219, 104] width 438 height 208
click at [342, 74] on input "**********" at bounding box center [218, 76] width 275 height 12
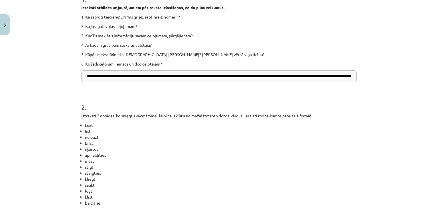
click at [346, 76] on input "**********" at bounding box center [218, 76] width 275 height 12
drag, startPoint x: 343, startPoint y: 76, endPoint x: 367, endPoint y: 78, distance: 24.0
click at [368, 78] on div "**********" at bounding box center [219, 104] width 438 height 208
click at [349, 77] on input "**********" at bounding box center [218, 76] width 275 height 12
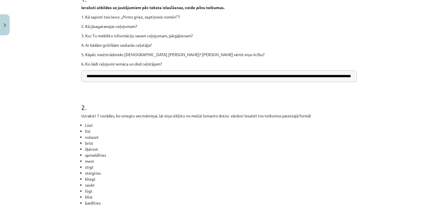
paste input "**********"
type input "**********"
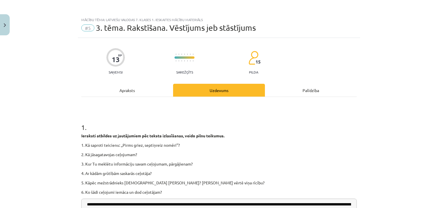
click at [123, 92] on div "Apraksts" at bounding box center [127, 90] width 92 height 13
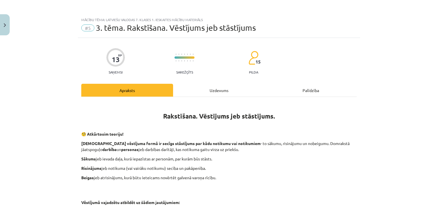
click at [187, 86] on div "Uzdevums" at bounding box center [219, 90] width 92 height 13
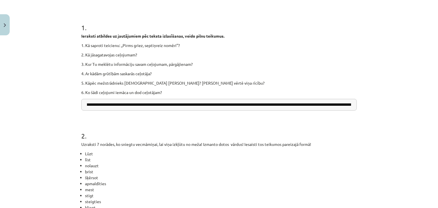
scroll to position [0, 295]
drag, startPoint x: 83, startPoint y: 103, endPoint x: 372, endPoint y: 118, distance: 290.1
click at [376, 114] on div "**********" at bounding box center [219, 104] width 438 height 208
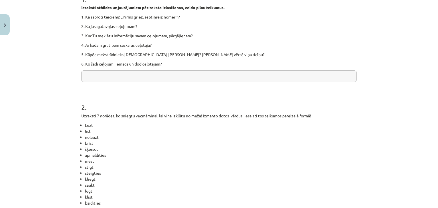
scroll to position [185, 0]
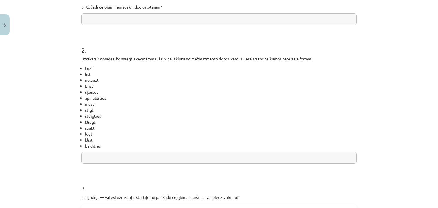
drag, startPoint x: 75, startPoint y: 58, endPoint x: 122, endPoint y: 149, distance: 102.7
click at [122, 149] on div "13 XP Saņemsi Sarežģīts 15 pilda Apraksts Uzdevums Palīdzība 1 . Ieraksti atbil…" at bounding box center [219, 71] width 282 height 437
copy p
click at [100, 39] on h1 "2 ." at bounding box center [218, 45] width 275 height 18
click at [120, 154] on input "text" at bounding box center [218, 158] width 275 height 12
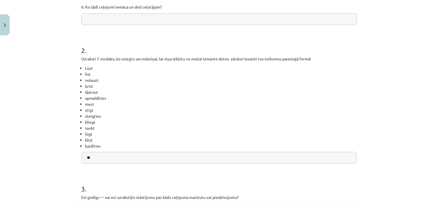
type input "*"
drag, startPoint x: 136, startPoint y: 157, endPoint x: 133, endPoint y: 156, distance: 3.2
click at [136, 157] on input "text" at bounding box center [218, 158] width 275 height 12
paste input "**********"
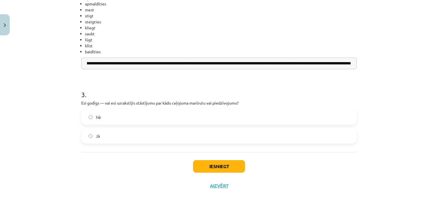
scroll to position [281, 0]
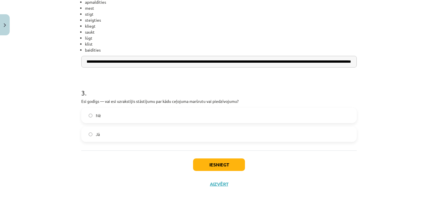
type input "**********"
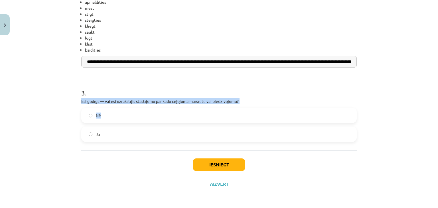
drag, startPoint x: 73, startPoint y: 101, endPoint x: 112, endPoint y: 109, distance: 39.6
click at [112, 109] on div "Mācību tēma: Latviešu valodas 7. klases 1. ieskaites mācību materiāls #5 3. tēm…" at bounding box center [219, 104] width 438 height 208
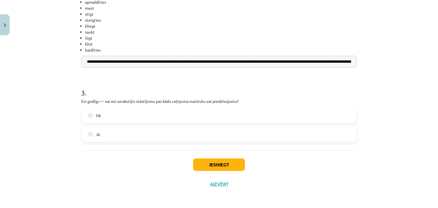
click at [127, 96] on h1 "3 ." at bounding box center [218, 88] width 275 height 18
click at [98, 133] on label "Jā" at bounding box center [219, 134] width 274 height 14
click at [205, 165] on button "Iesniegt" at bounding box center [219, 165] width 52 height 13
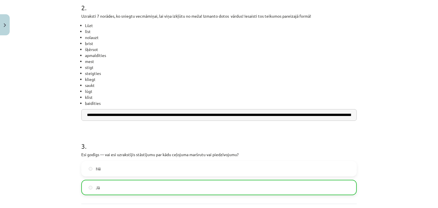
scroll to position [224, 0]
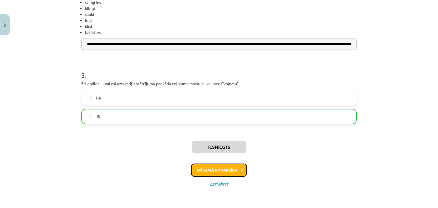
click at [214, 173] on button "Nākamā nodarbība" at bounding box center [219, 170] width 56 height 13
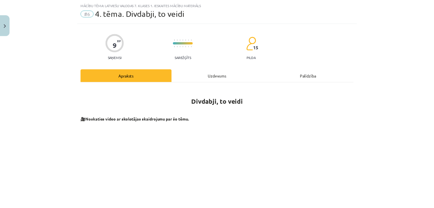
scroll to position [14, 0]
click at [190, 73] on div "Uzdevums" at bounding box center [219, 76] width 92 height 13
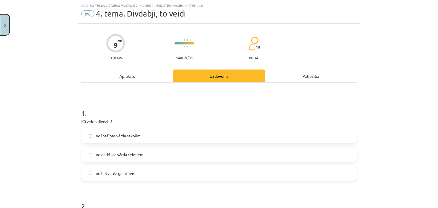
click at [4, 27] on button "Close" at bounding box center [5, 24] width 10 height 21
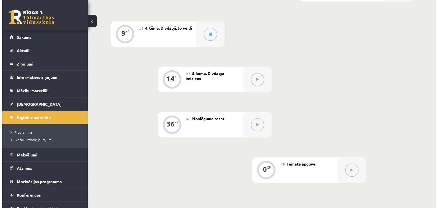
scroll to position [342, 0]
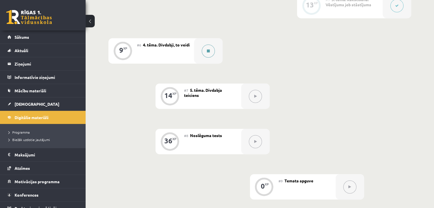
click at [210, 52] on button at bounding box center [208, 50] width 13 height 13
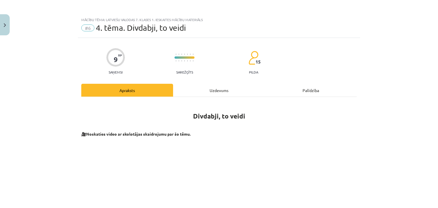
click at [196, 90] on div "Uzdevums" at bounding box center [219, 90] width 92 height 13
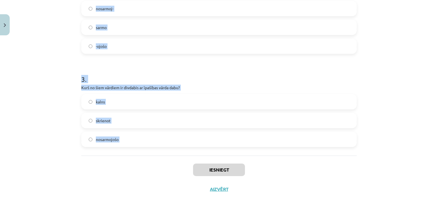
scroll to position [240, 0]
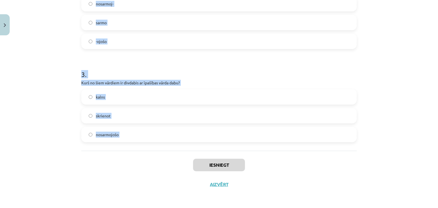
drag, startPoint x: 76, startPoint y: 111, endPoint x: 165, endPoint y: 153, distance: 97.8
copy form "1 . Kā veido divdabi? no īpašības vārda saknēm no darbības vārda celmiem no lie…"
click at [58, 121] on div "Mācību tēma: Latviešu valodas 7. klases 1. ieskaites mācību materiāls #6 4. tēm…" at bounding box center [219, 104] width 438 height 208
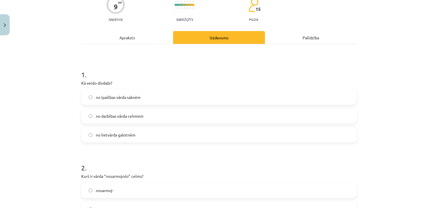
scroll to position [0, 0]
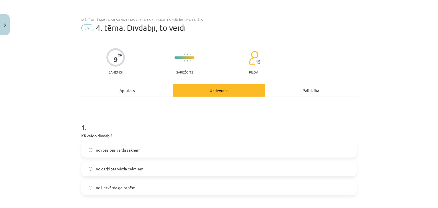
click at [116, 170] on span "no darbības vārda celmiem" at bounding box center [120, 169] width 48 height 6
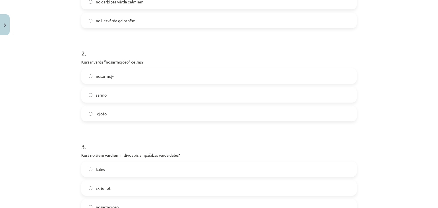
scroll to position [171, 0]
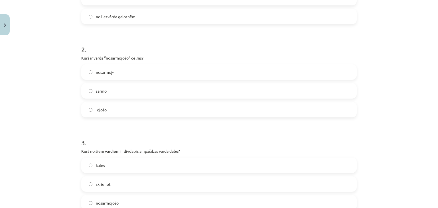
click at [98, 74] on span "nosarmoj-" at bounding box center [105, 72] width 18 height 6
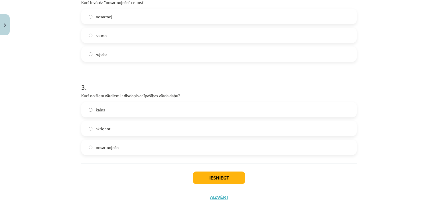
scroll to position [240, 0]
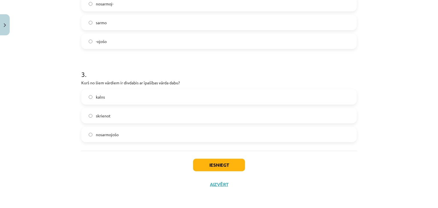
click at [100, 135] on span "nosarmojošo" at bounding box center [107, 135] width 23 height 6
click at [214, 167] on button "Iesniegt" at bounding box center [219, 165] width 52 height 13
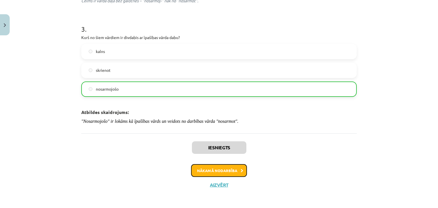
click at [208, 167] on button "Nākamā nodarbība" at bounding box center [219, 170] width 56 height 13
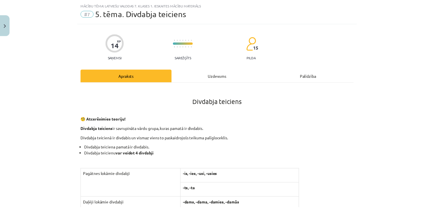
scroll to position [14, 0]
click at [210, 77] on div "Uzdevums" at bounding box center [219, 76] width 92 height 13
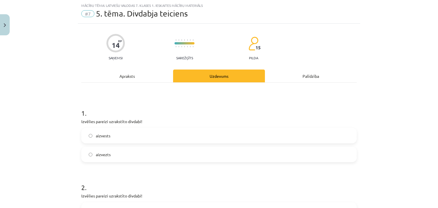
click at [13, 24] on div "Mācību tēma: Latviešu valodas 7. klases 1. ieskaites mācību materiāls #7 5. tēm…" at bounding box center [219, 104] width 438 height 208
click at [10, 24] on div "Mācību tēma: Latviešu valodas 7. klases 1. ieskaites mācību materiāls #7 5. tēm…" at bounding box center [219, 104] width 438 height 208
click at [8, 25] on button "Close" at bounding box center [5, 24] width 10 height 21
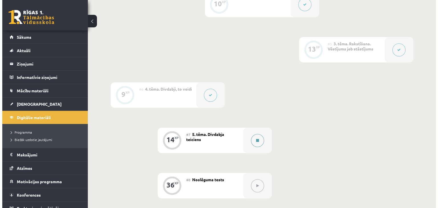
scroll to position [371, 0]
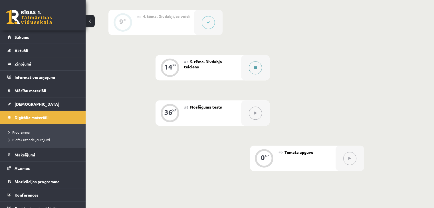
click at [257, 73] on button at bounding box center [255, 67] width 13 height 13
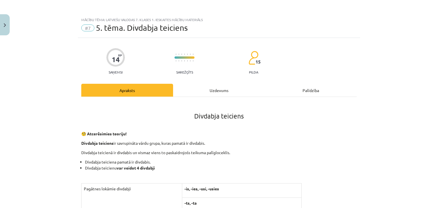
drag, startPoint x: 202, startPoint y: 82, endPoint x: 211, endPoint y: 90, distance: 12.7
click at [211, 91] on div "Uzdevums" at bounding box center [219, 90] width 92 height 13
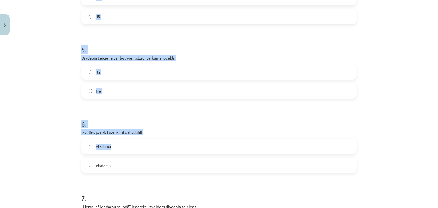
scroll to position [490, 0]
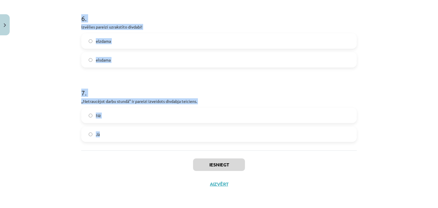
drag, startPoint x: 82, startPoint y: 117, endPoint x: 198, endPoint y: 147, distance: 119.6
copy form "vēlies pareizi uzrakstīto divdabi! aizvests aizvezts 2 . Izvēlies pareizi uzrak…"
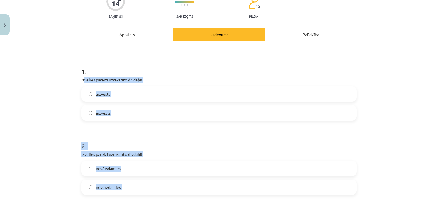
scroll to position [34, 0]
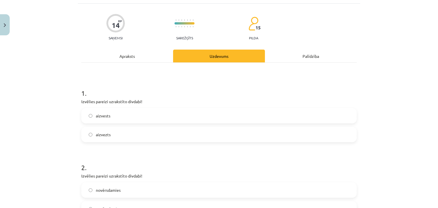
click at [65, 76] on div "Mācību tēma: Latviešu valodas 7. klases 1. ieskaites mācību materiāls #7 5. tēm…" at bounding box center [219, 104] width 438 height 208
click at [96, 115] on span "aizvests" at bounding box center [103, 116] width 15 height 6
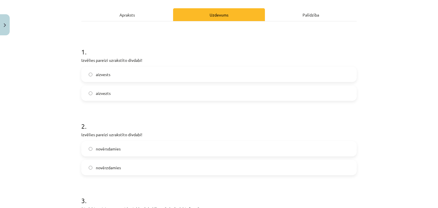
scroll to position [177, 0]
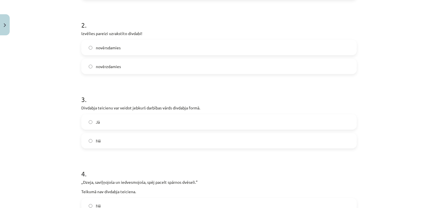
click at [101, 47] on span "novērsdamies" at bounding box center [108, 48] width 25 height 6
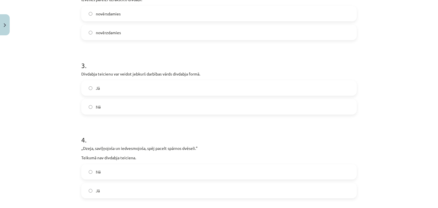
scroll to position [234, 0]
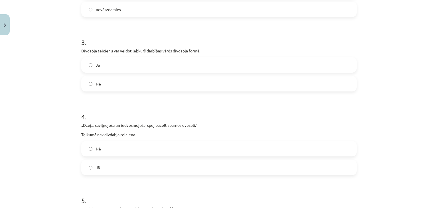
click at [92, 82] on label "Nē" at bounding box center [219, 84] width 274 height 14
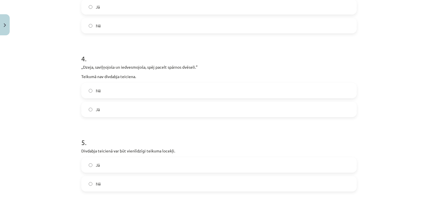
scroll to position [319, 0]
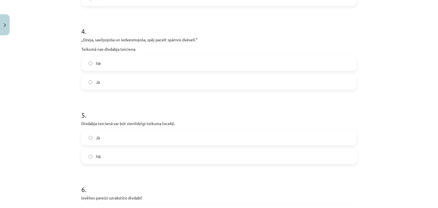
click at [119, 76] on label "Jā" at bounding box center [219, 82] width 274 height 14
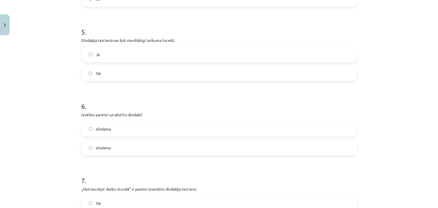
scroll to position [405, 0]
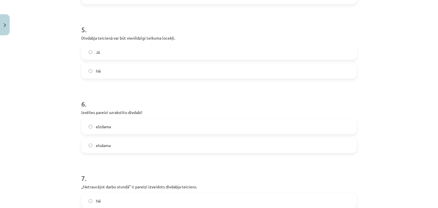
click at [108, 50] on label "Jā" at bounding box center [219, 52] width 274 height 14
click at [116, 139] on label "elsdama" at bounding box center [219, 145] width 274 height 14
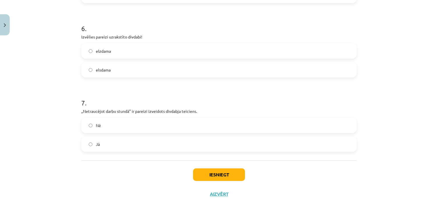
scroll to position [490, 0]
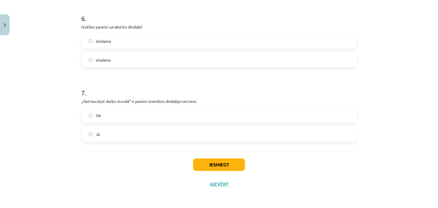
drag, startPoint x: 139, startPoint y: 132, endPoint x: 165, endPoint y: 149, distance: 31.7
click at [139, 132] on label "Jā" at bounding box center [219, 134] width 274 height 14
click at [210, 170] on button "Iesniegt" at bounding box center [219, 165] width 52 height 13
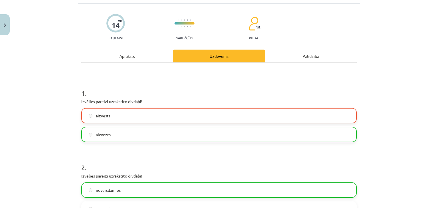
scroll to position [63, 0]
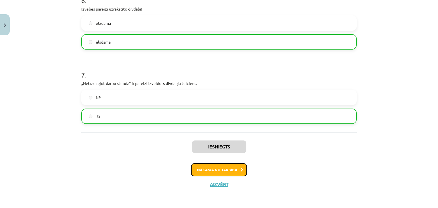
click at [214, 168] on button "Nākamā nodarbība" at bounding box center [219, 169] width 56 height 13
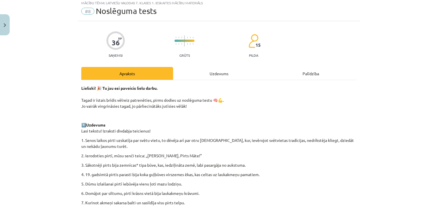
scroll to position [14, 0]
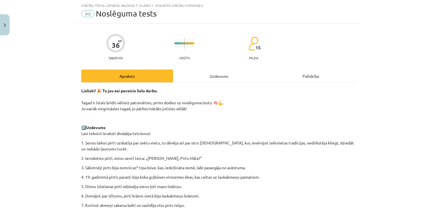
click at [194, 74] on div "Uzdevums" at bounding box center [219, 76] width 92 height 13
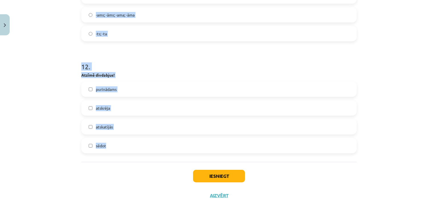
scroll to position [1206, 0]
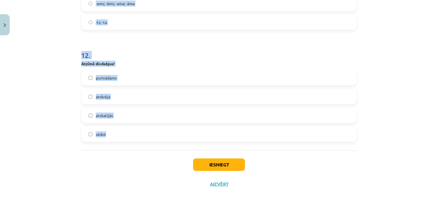
drag, startPoint x: 76, startPoint y: 121, endPoint x: 152, endPoint y: 143, distance: 78.6
click at [152, 143] on div "Mācību tēma: Latviešu valodas 7. klases 1. ieskaites mācību materiāls #8 Noslēg…" at bounding box center [219, 104] width 438 height 208
copy form "Atzīmē visas lokāmā darāmās kārtas pagātnes divdabja izskaņas -is -ams -ies -oš…"
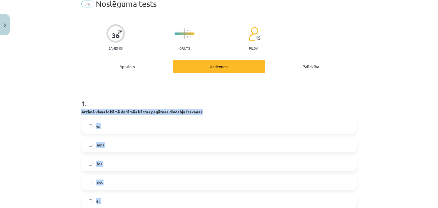
scroll to position [0, 0]
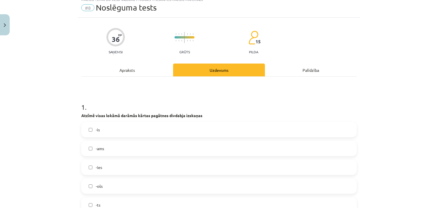
scroll to position [57, 0]
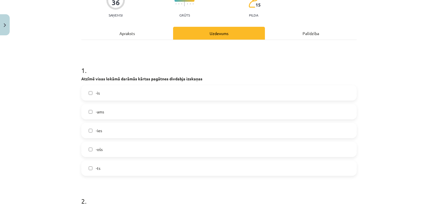
click at [117, 98] on label "-is" at bounding box center [219, 93] width 274 height 14
click at [106, 130] on label "-ies" at bounding box center [219, 130] width 274 height 14
click at [103, 166] on label "-ts" at bounding box center [219, 168] width 274 height 14
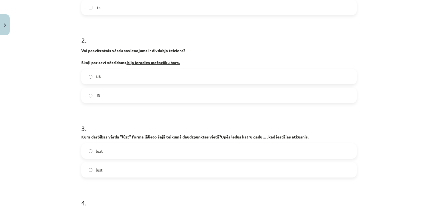
scroll to position [228, 0]
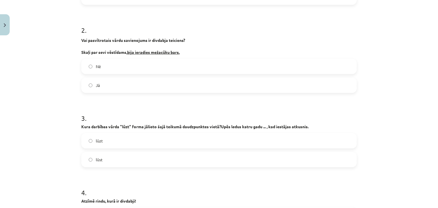
click at [105, 83] on label "Jā" at bounding box center [219, 85] width 274 height 14
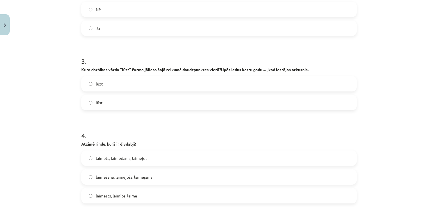
click at [106, 84] on label "lūzt" at bounding box center [219, 84] width 274 height 14
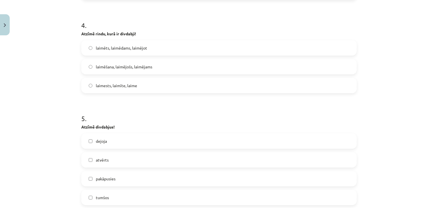
scroll to position [399, 0]
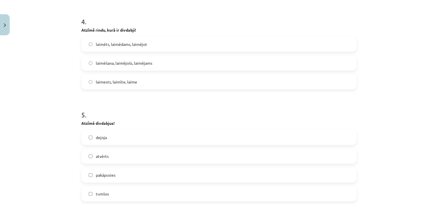
click at [108, 44] on span "laimēts, laimēdams, laimējot" at bounding box center [121, 44] width 51 height 6
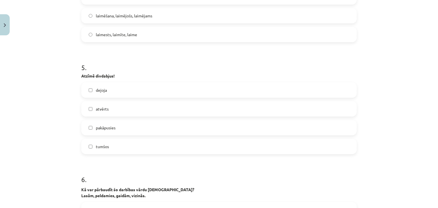
scroll to position [456, 0]
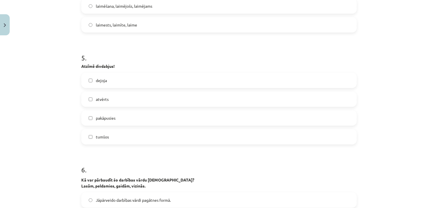
click at [99, 98] on span "atvērts" at bounding box center [102, 99] width 13 height 6
click at [105, 117] on span "pakāpusies" at bounding box center [106, 118] width 20 height 6
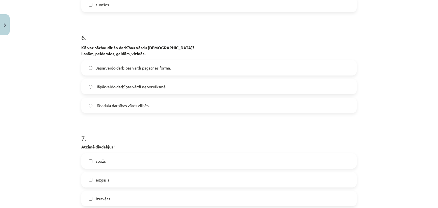
scroll to position [599, 0]
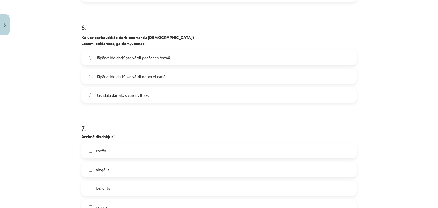
click at [111, 78] on span "Jāpārveido darbības vārdi nenoteiksmē." at bounding box center [131, 77] width 71 height 6
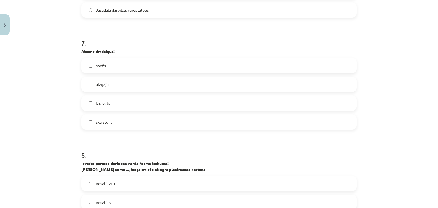
scroll to position [684, 0]
click at [102, 85] on span "aizgājis" at bounding box center [102, 84] width 13 height 6
click at [101, 101] on span "izravēts" at bounding box center [103, 103] width 14 height 6
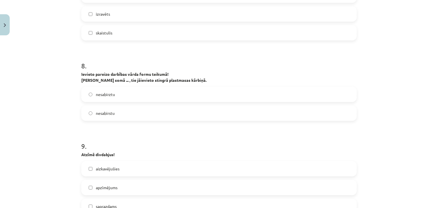
scroll to position [798, 0]
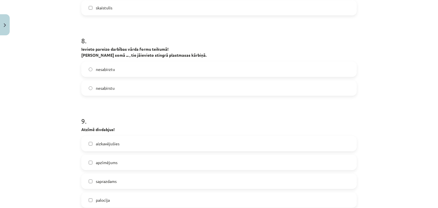
click at [117, 71] on label "nesabirztu" at bounding box center [219, 69] width 274 height 14
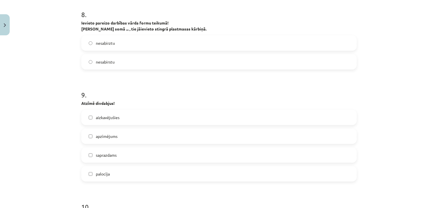
scroll to position [855, 0]
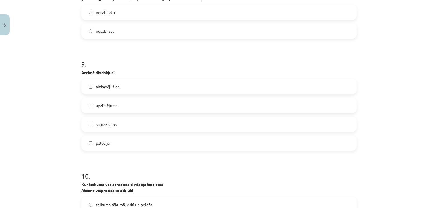
click at [98, 86] on span "aizkavējušies" at bounding box center [108, 87] width 24 height 6
click at [103, 127] on span "saprazdams" at bounding box center [106, 124] width 21 height 6
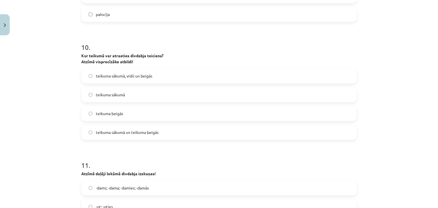
scroll to position [998, 0]
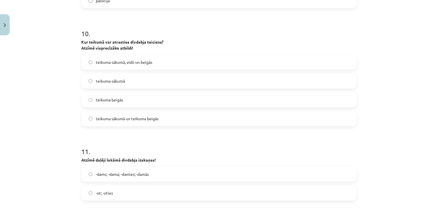
click at [105, 64] on span "teikuma sākumā, vidū un beigās" at bounding box center [124, 62] width 56 height 6
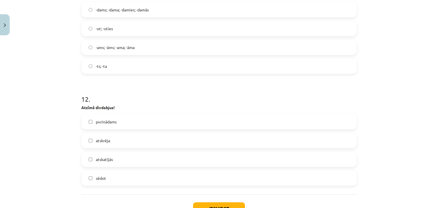
scroll to position [1206, 0]
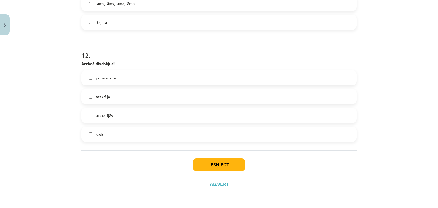
click at [98, 132] on span "sēdot" at bounding box center [101, 134] width 10 height 6
click at [96, 80] on span "purinādams" at bounding box center [106, 78] width 21 height 6
click at [97, 76] on span "purinādams" at bounding box center [106, 78] width 21 height 6
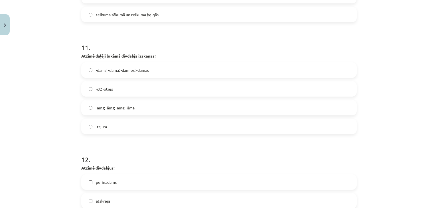
scroll to position [1092, 0]
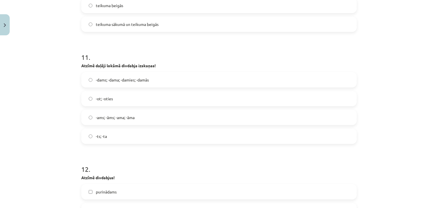
click at [103, 80] on span "-dams; -dama; -damies; -damās" at bounding box center [122, 80] width 53 height 6
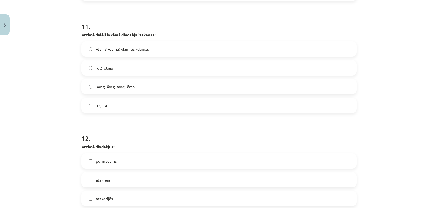
scroll to position [1121, 0]
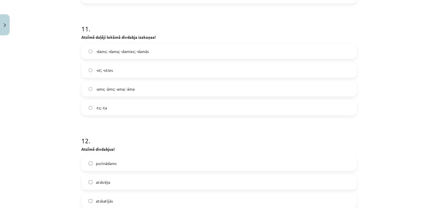
click at [137, 89] on label "-ams; -āms; -ama; -āma" at bounding box center [219, 89] width 274 height 14
click at [113, 48] on label "-dams; -dama; -damies; -damās" at bounding box center [219, 51] width 274 height 14
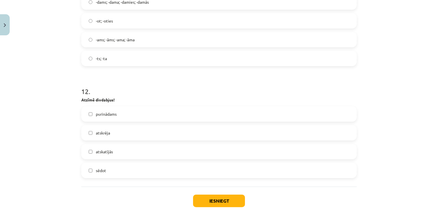
scroll to position [1206, 0]
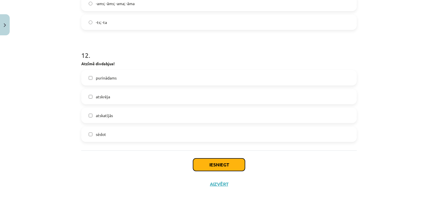
click at [208, 163] on button "Iesniegt" at bounding box center [219, 165] width 52 height 13
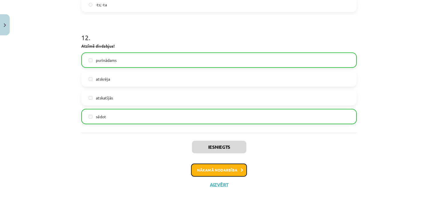
click at [208, 167] on button "Nākamā nodarbība" at bounding box center [219, 170] width 56 height 13
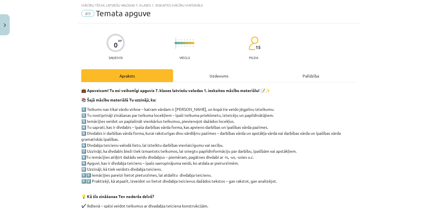
scroll to position [14, 0]
click at [195, 73] on div "Uzdevums" at bounding box center [219, 76] width 92 height 13
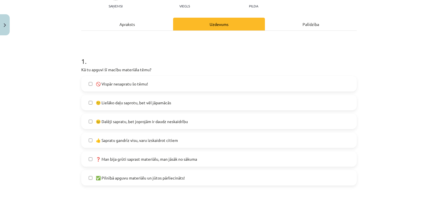
scroll to position [71, 0]
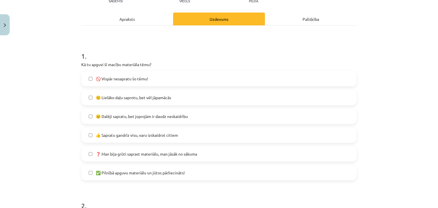
click at [131, 101] on label "🙂 Lielāko daļu saprotu, bet vēl jāpamācās" at bounding box center [219, 97] width 274 height 14
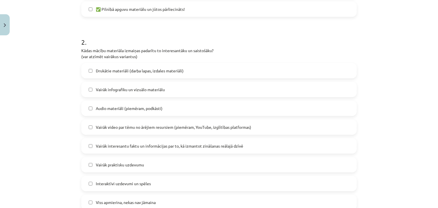
scroll to position [271, 0]
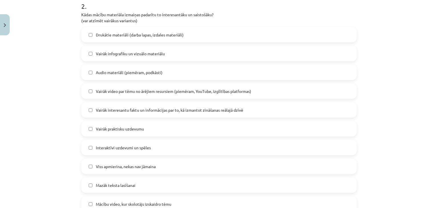
click at [143, 73] on span "Audio materiāli (piemēram, podkāsti)" at bounding box center [129, 73] width 67 height 6
click at [137, 74] on span "Audio materiāli (piemēram, podkāsti)" at bounding box center [129, 73] width 67 height 6
click at [149, 109] on span "Vairāk interesantu faktu un informācijas par to, kā izmantot zināšanas reālajā …" at bounding box center [169, 110] width 147 height 6
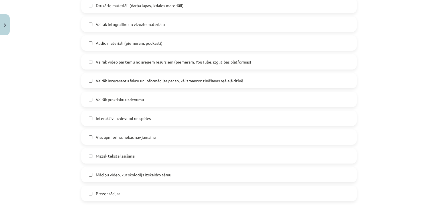
scroll to position [328, 0]
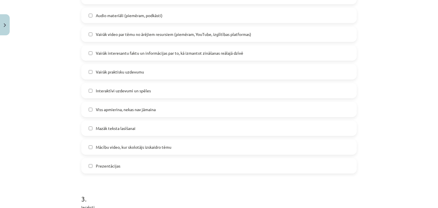
click at [139, 92] on span "Interaktīvi uzdevumi un spēles" at bounding box center [123, 91] width 55 height 6
click at [131, 125] on span "Mazāk teksta lasīšanai" at bounding box center [116, 128] width 40 height 6
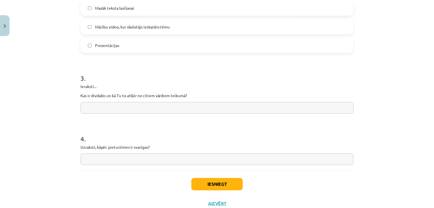
scroll to position [469, 0]
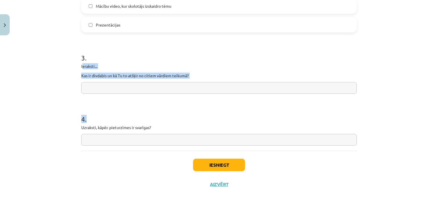
drag, startPoint x: 80, startPoint y: 62, endPoint x: 171, endPoint y: 133, distance: 115.6
copy form "eraksti... Kas ir divdabis un kā Tu to atšķir no citiem vārdiem teikumā? 4 ."
click at [122, 80] on div "3 . Ieraksti... Kas ir divdabis un kā Tu to atšķir no citiem vārdiem teikumā?" at bounding box center [218, 69] width 275 height 50
click at [122, 86] on input "text" at bounding box center [218, 88] width 275 height 12
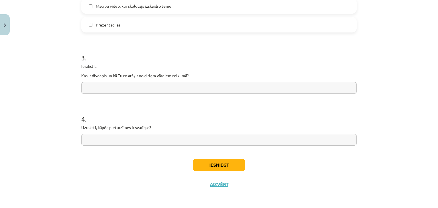
paste input "**********"
type input "**********"
click at [132, 136] on input "text" at bounding box center [218, 140] width 275 height 12
type input "*"
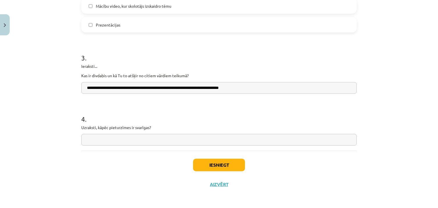
type input "*"
paste input "**********"
click at [207, 143] on input "**********" at bounding box center [218, 140] width 275 height 12
drag, startPoint x: 210, startPoint y: 142, endPoint x: 184, endPoint y: 146, distance: 26.9
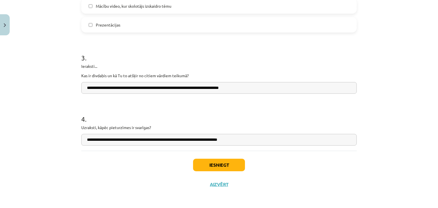
type input "**********"
drag, startPoint x: 204, startPoint y: 167, endPoint x: 72, endPoint y: 132, distance: 136.9
click at [72, 132] on div "Mācību tēma: Latviešu valodas 7. klases 1. ieskaites mācību materiāls #9 Temata…" at bounding box center [219, 104] width 438 height 208
click at [86, 139] on input "**********" at bounding box center [218, 140] width 275 height 12
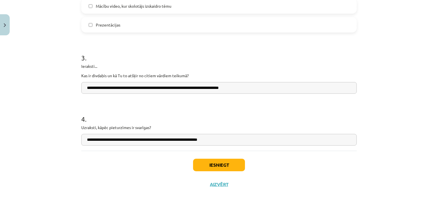
click at [86, 140] on input "**********" at bounding box center [218, 140] width 275 height 12
click at [84, 90] on input "**********" at bounding box center [218, 88] width 275 height 12
click at [195, 162] on button "Iesniegt" at bounding box center [219, 165] width 52 height 13
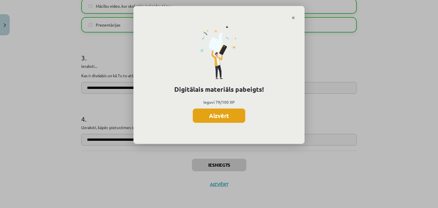
click at [204, 113] on button "Aizvērt" at bounding box center [219, 116] width 52 height 14
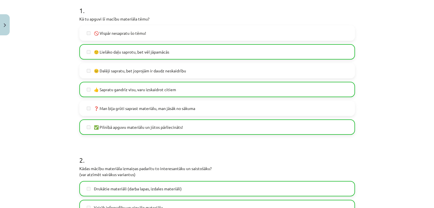
scroll to position [127, 0]
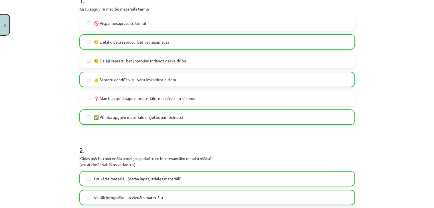
click at [0, 25] on button "Close" at bounding box center [5, 24] width 10 height 21
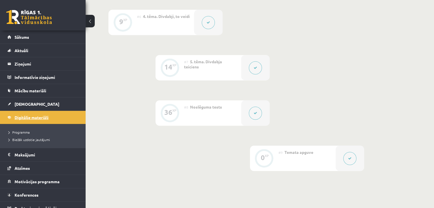
click at [28, 115] on span "Digitālie materiāli" at bounding box center [32, 117] width 34 height 5
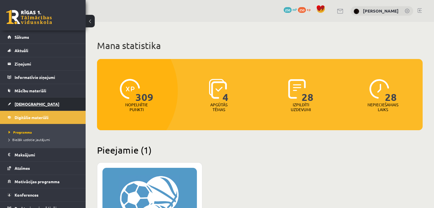
click at [30, 105] on span "[DEMOGRAPHIC_DATA]" at bounding box center [37, 104] width 45 height 5
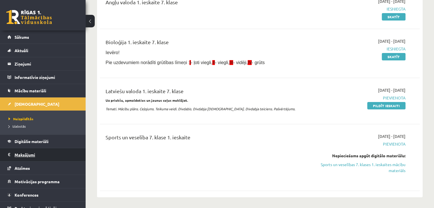
scroll to position [86, 0]
